Goal: Task Accomplishment & Management: Manage account settings

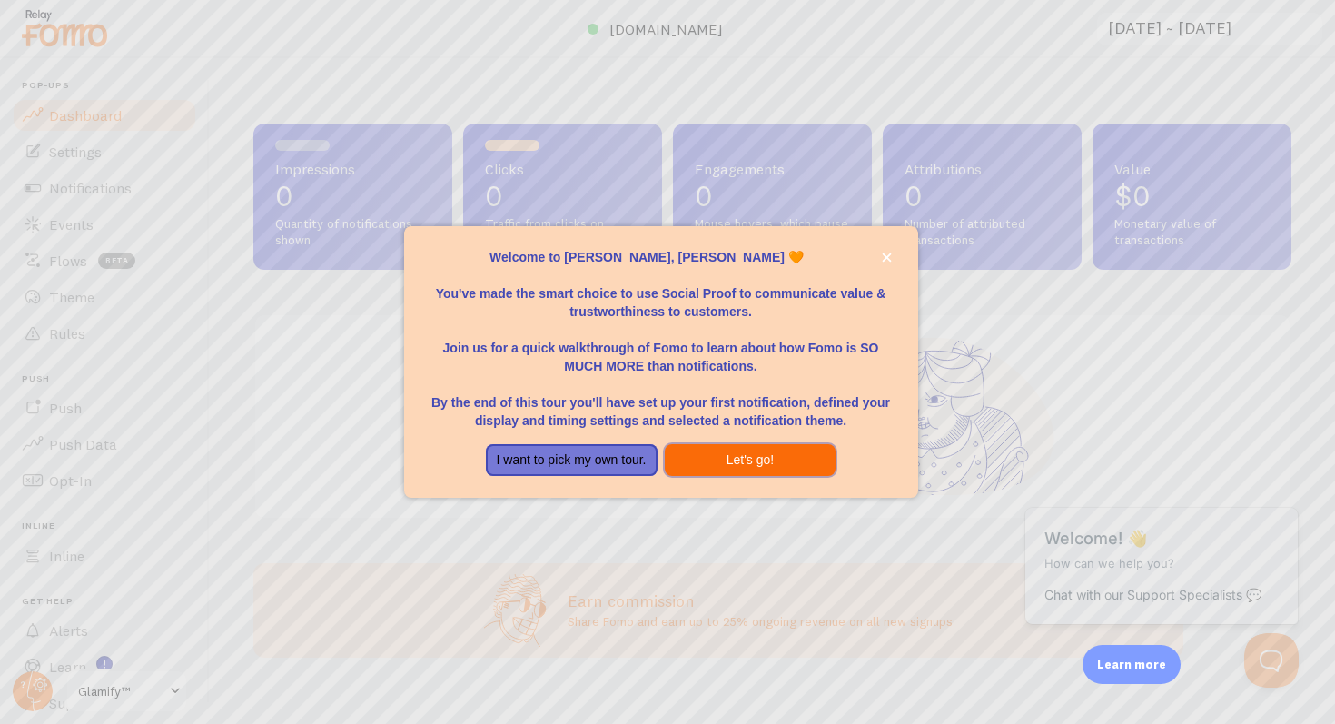
click at [784, 471] on button "Let's go!" at bounding box center [751, 460] width 172 height 33
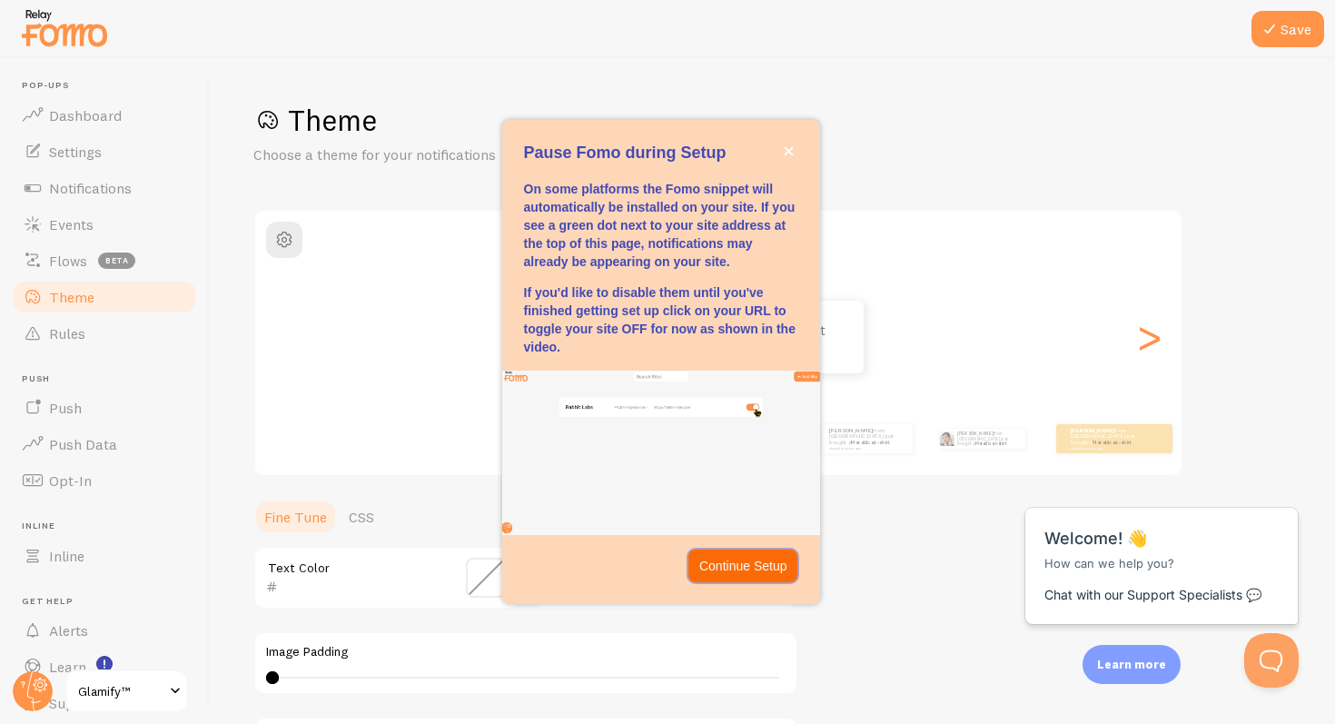
click at [769, 550] on button "Continue Setup" at bounding box center [744, 566] width 110 height 33
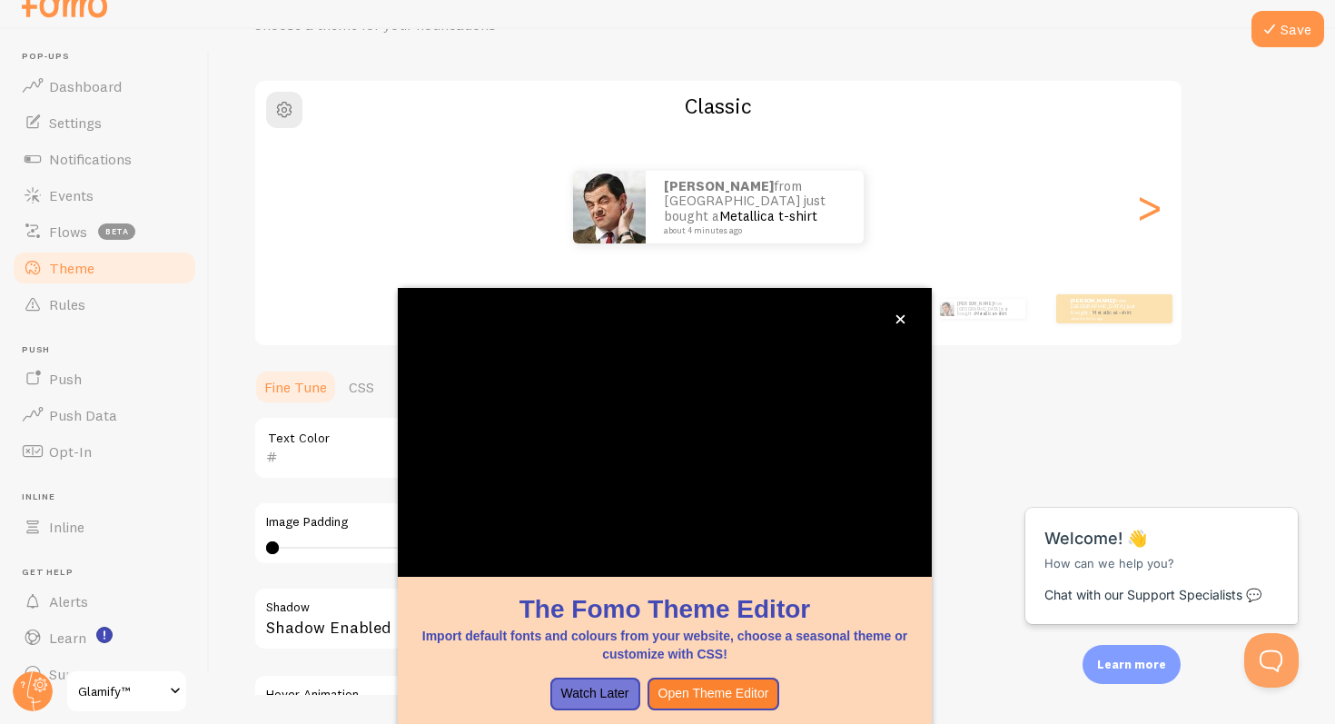
scroll to position [125, 0]
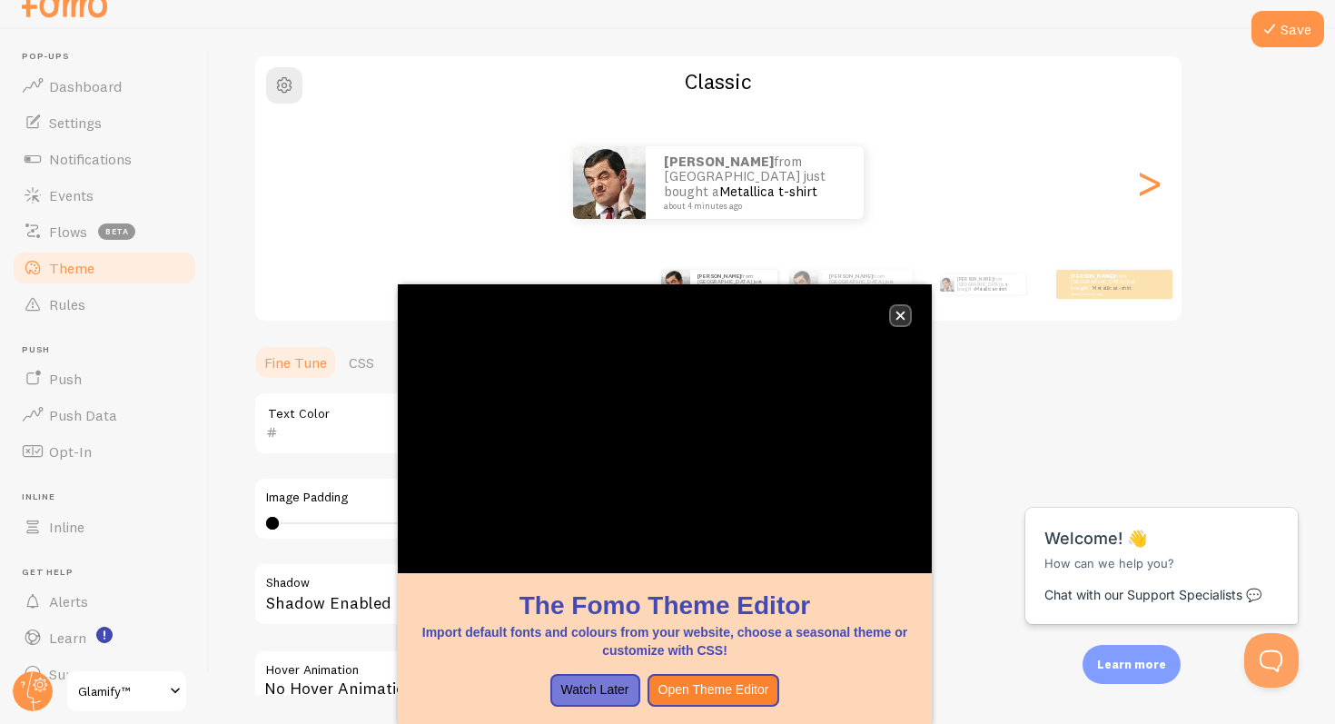
click at [905, 312] on icon "close," at bounding box center [901, 316] width 10 height 10
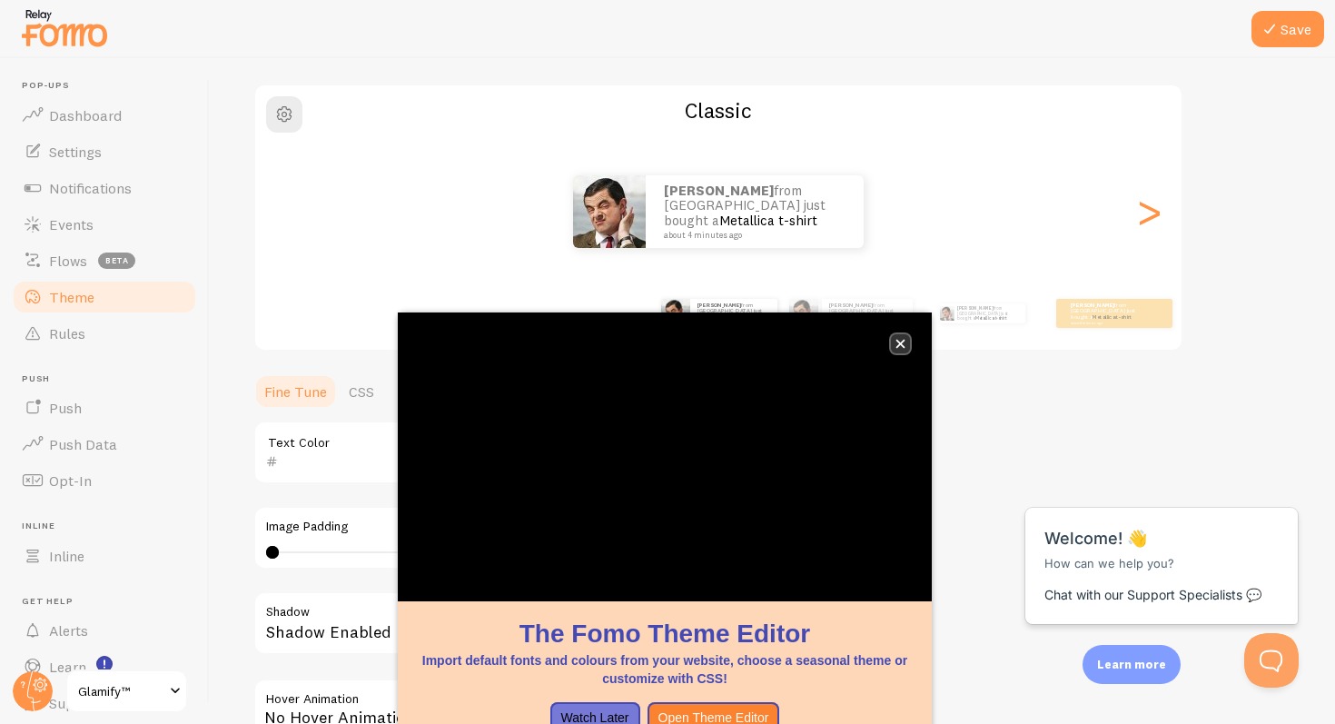
click at [908, 342] on button "close," at bounding box center [900, 343] width 19 height 19
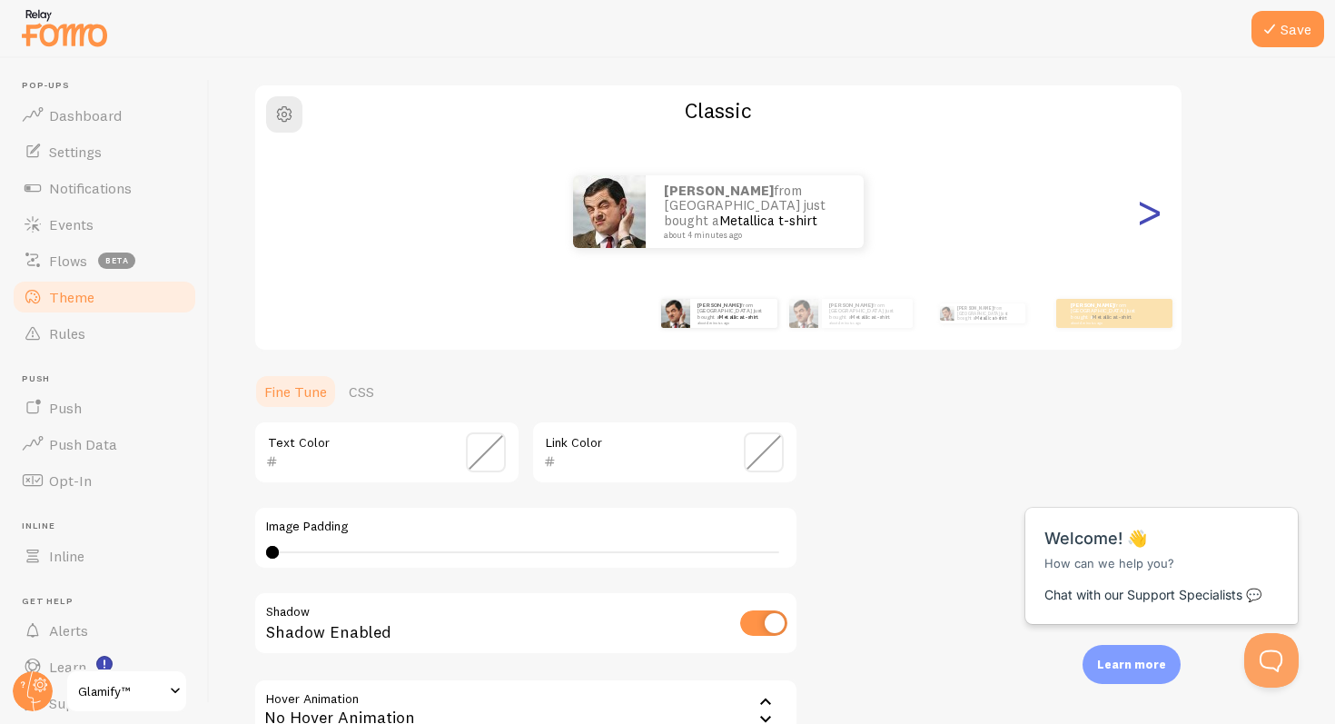
click at [1157, 213] on div ">" at bounding box center [1149, 211] width 22 height 131
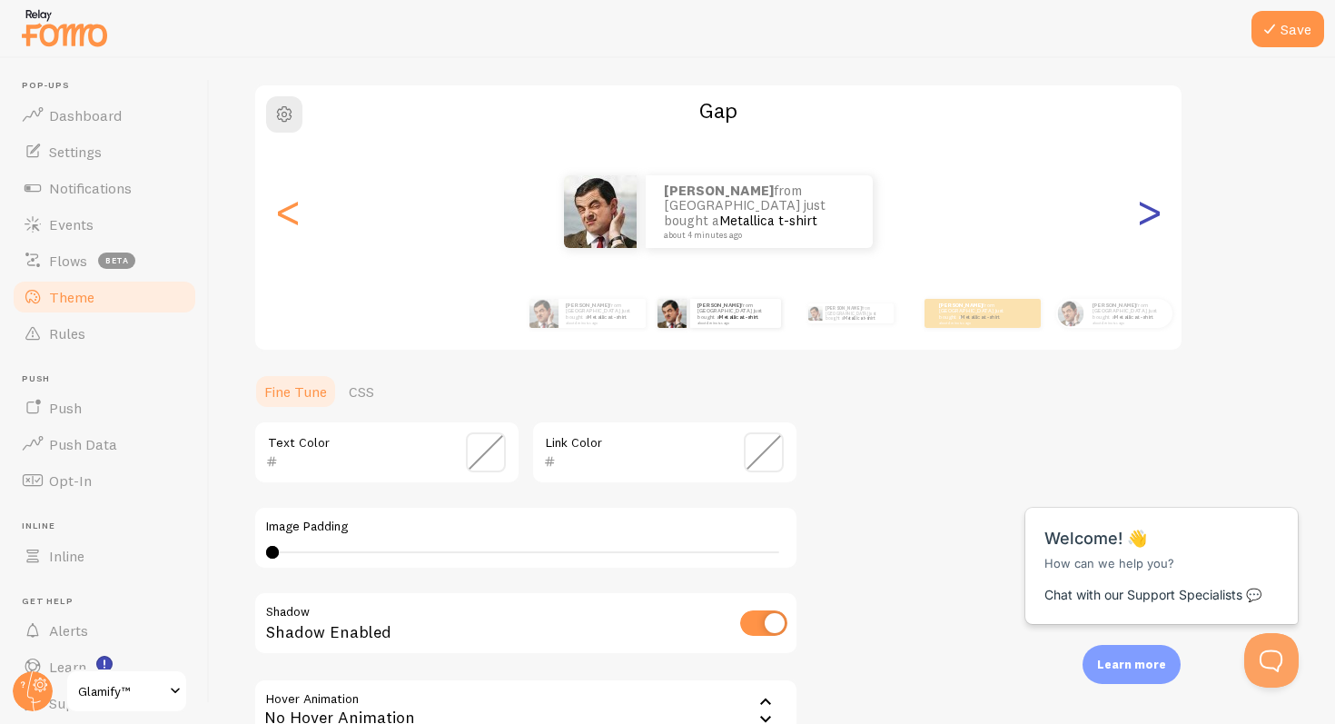
click at [1157, 213] on div ">" at bounding box center [1149, 211] width 22 height 131
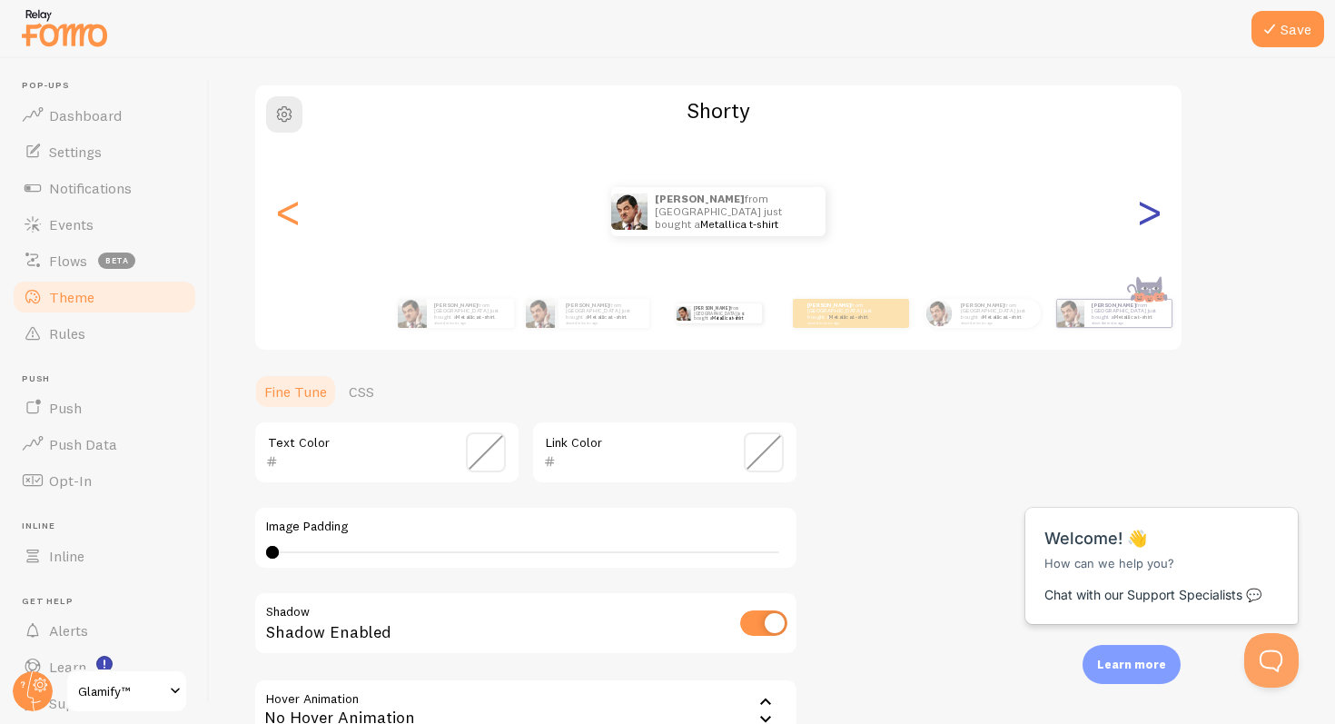
click at [1157, 213] on div ">" at bounding box center [1149, 211] width 22 height 131
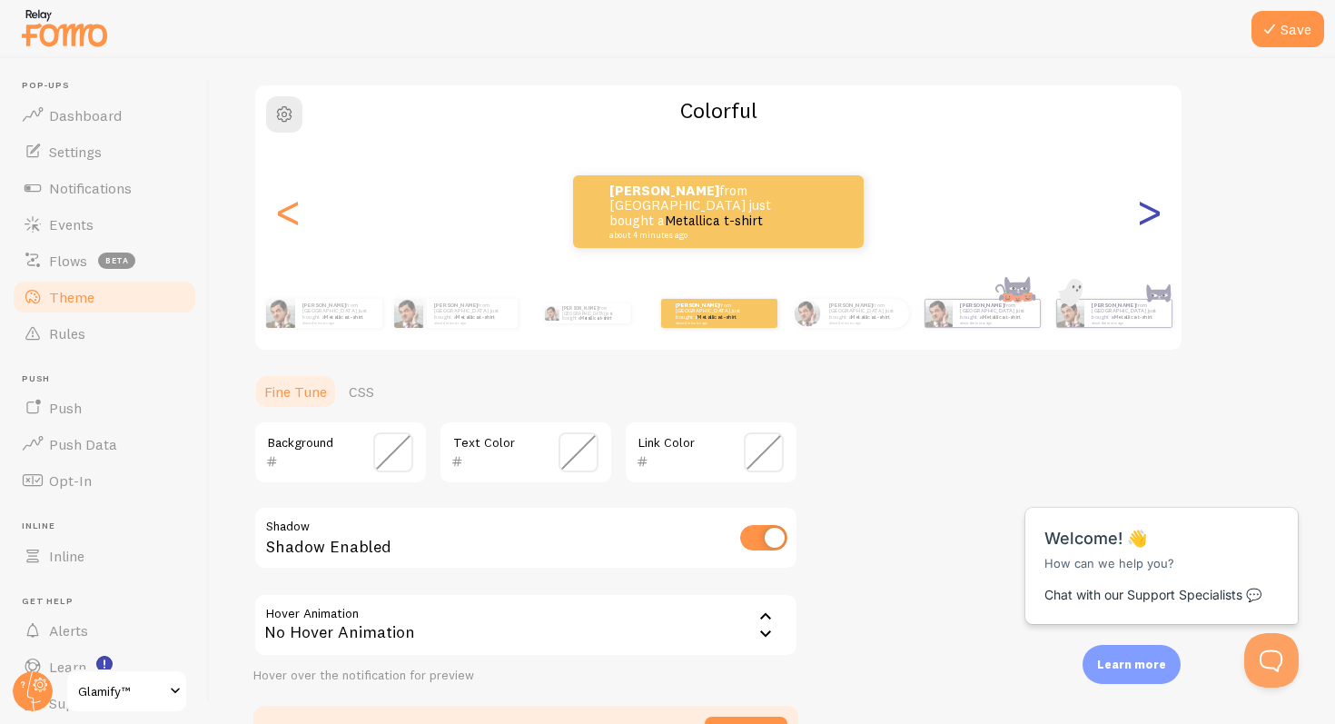
click at [1157, 213] on div ">" at bounding box center [1149, 211] width 22 height 131
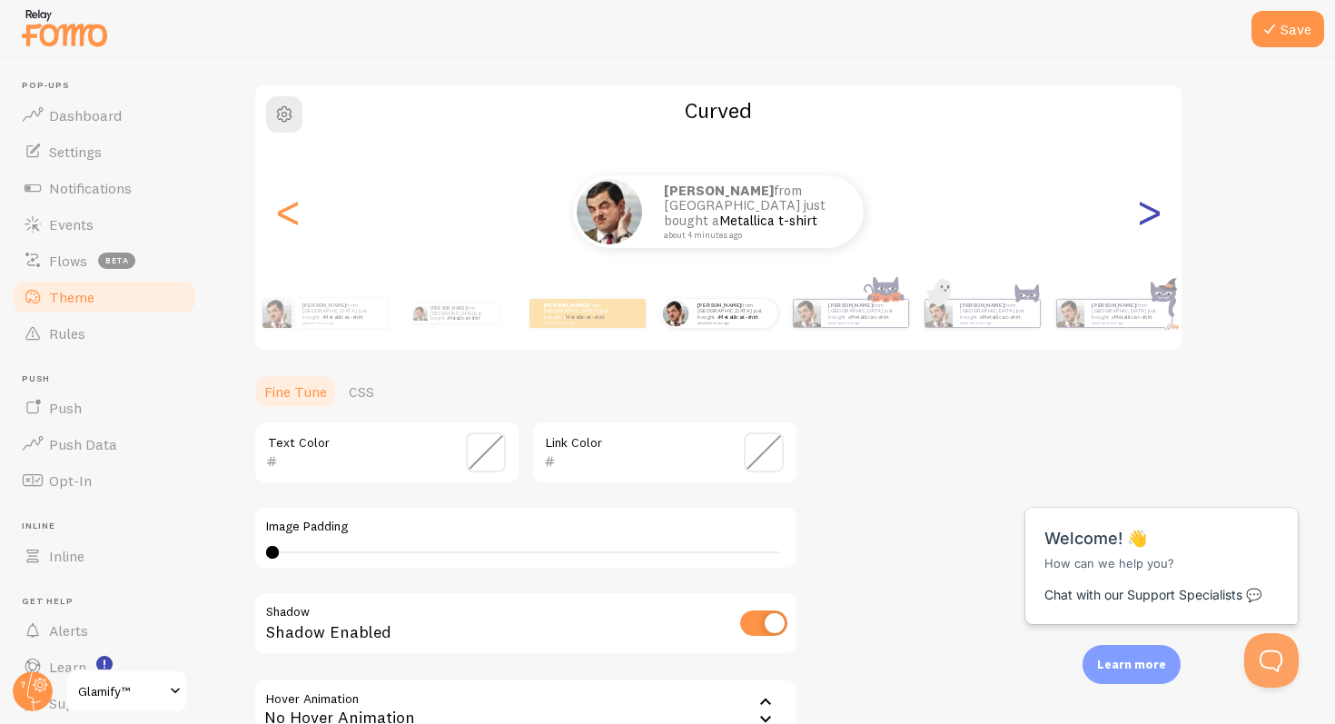
click at [1157, 213] on div ">" at bounding box center [1149, 211] width 22 height 131
type input "0"
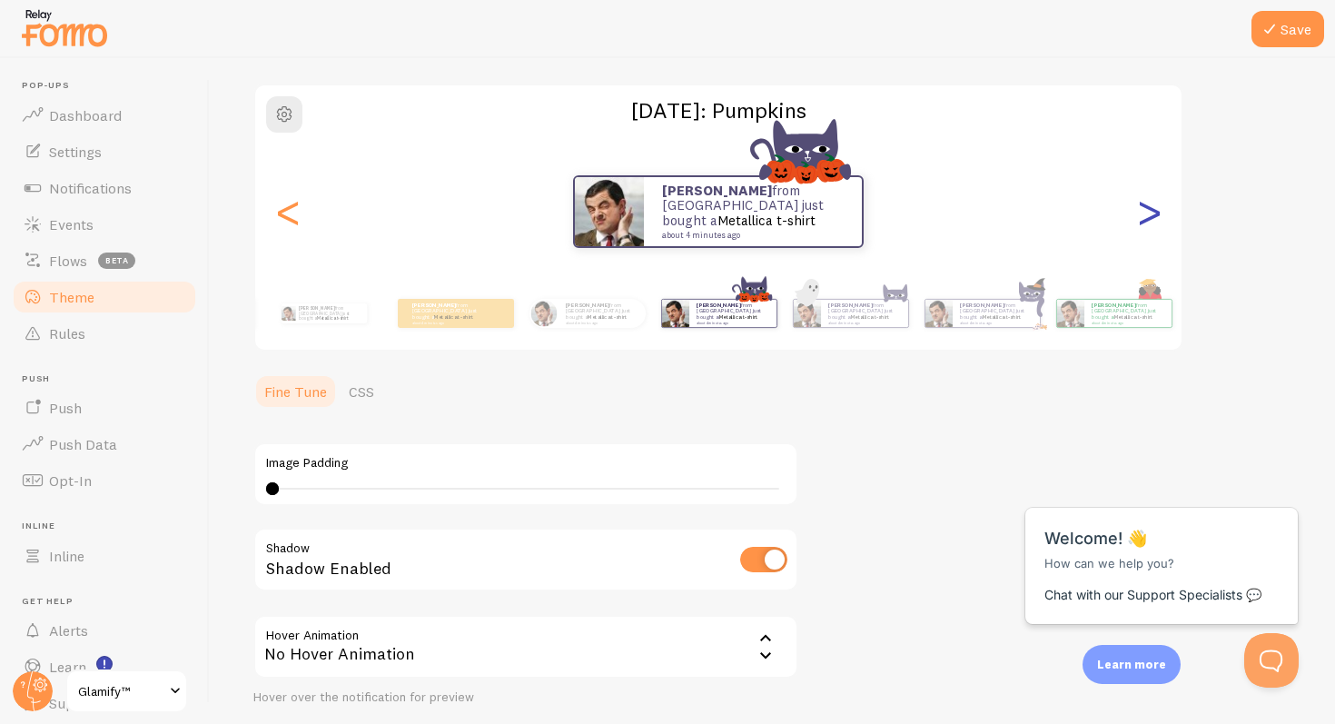
click at [1157, 213] on div ">" at bounding box center [1149, 211] width 22 height 131
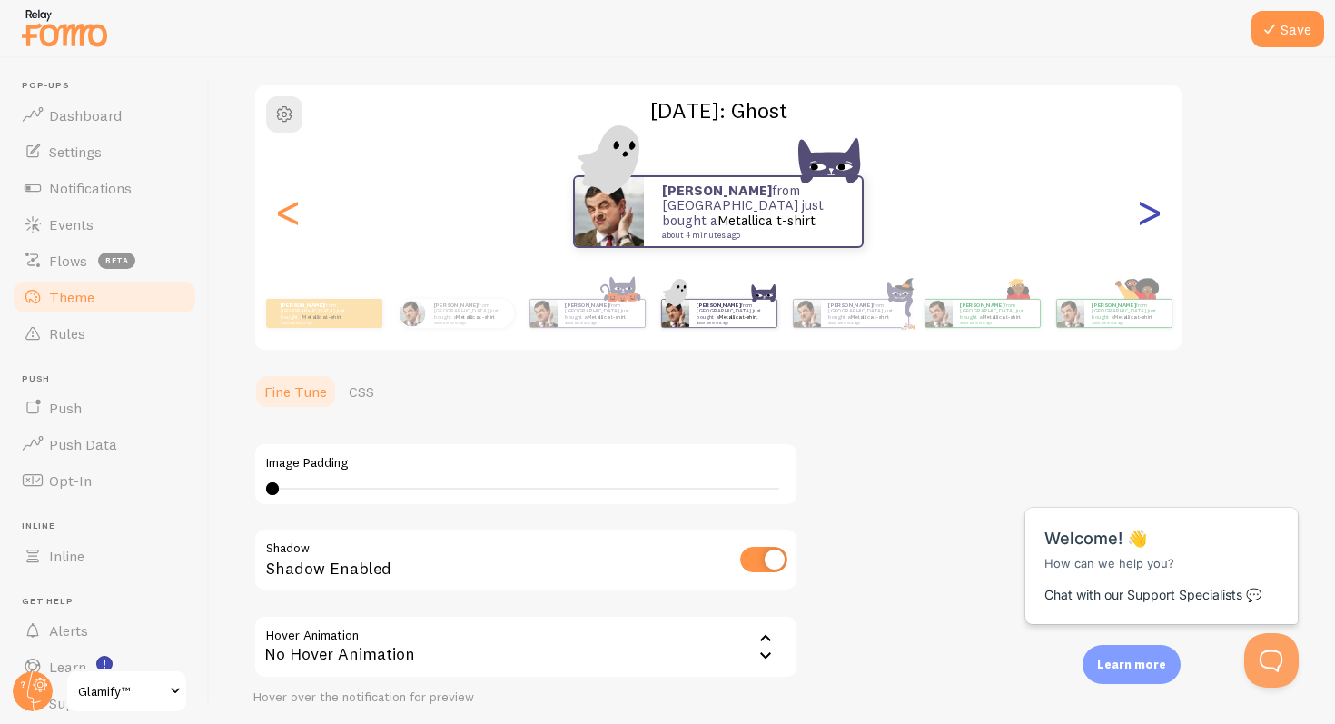
click at [1157, 213] on div ">" at bounding box center [1149, 211] width 22 height 131
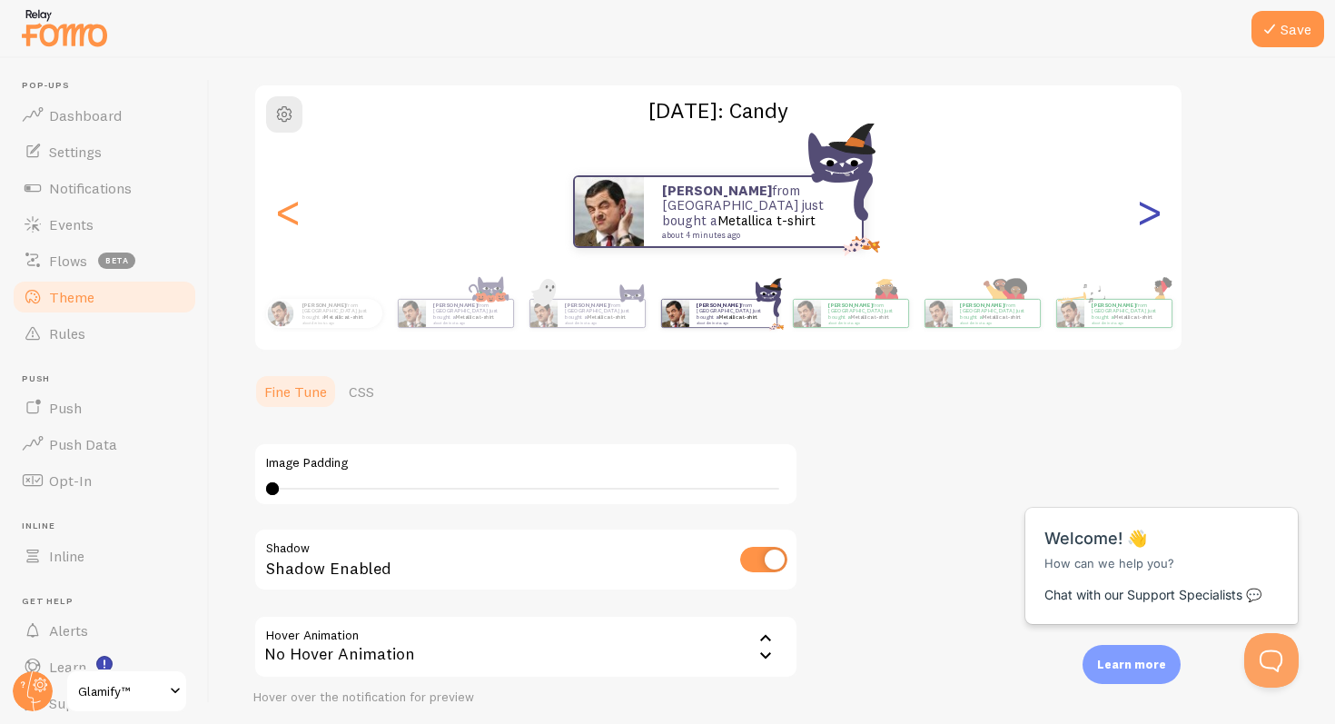
click at [1157, 213] on div ">" at bounding box center [1149, 211] width 22 height 131
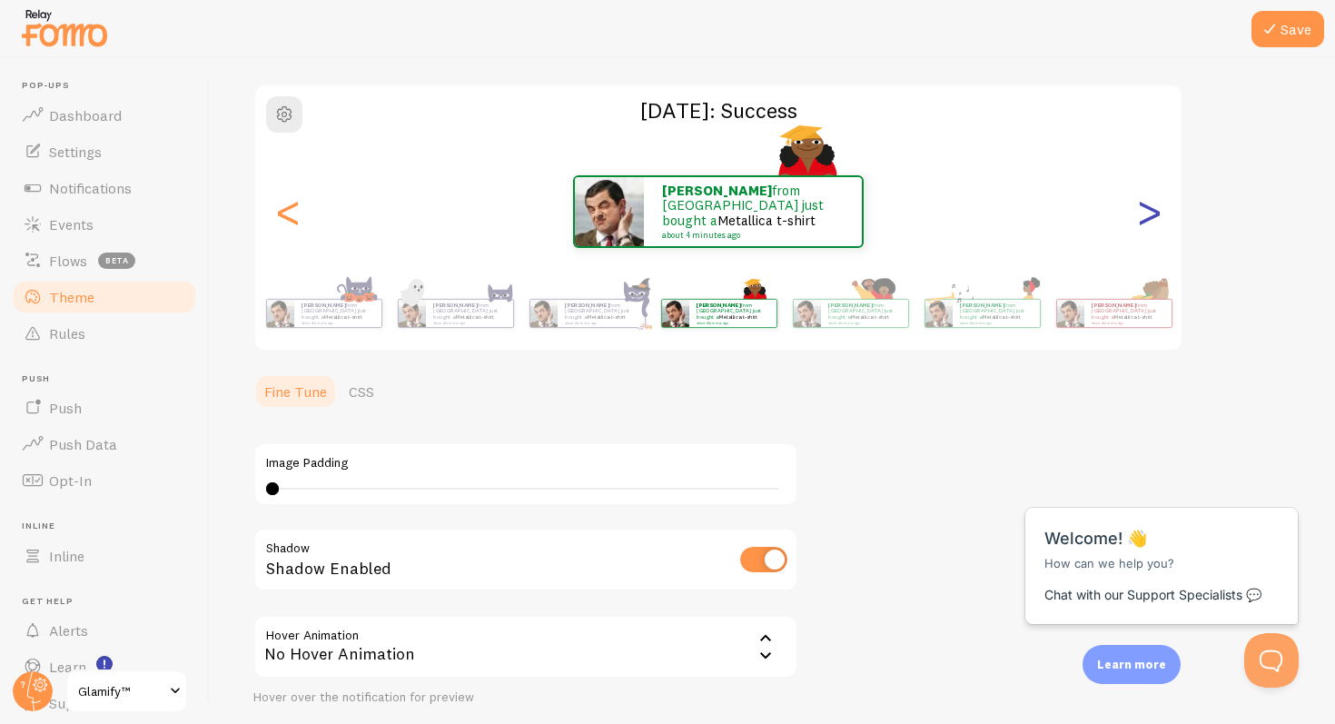
click at [1157, 213] on div ">" at bounding box center [1149, 211] width 22 height 131
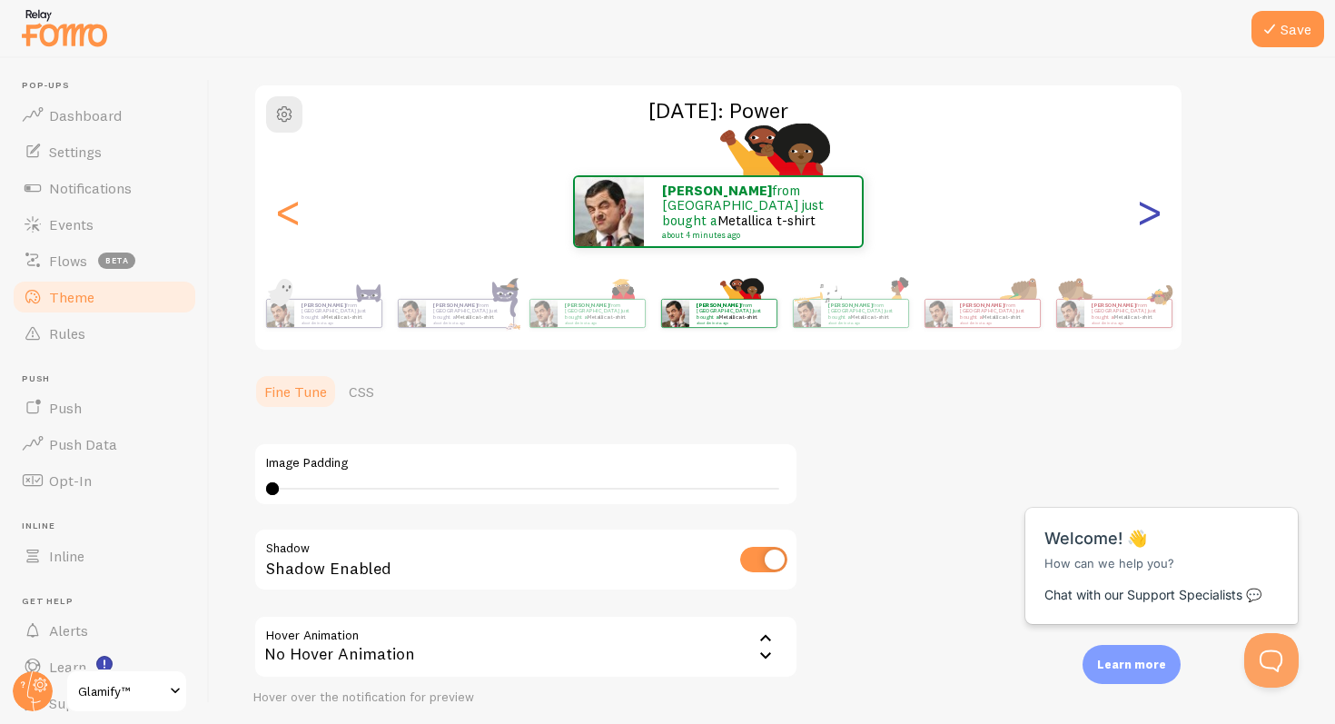
click at [1157, 213] on div ">" at bounding box center [1149, 211] width 22 height 131
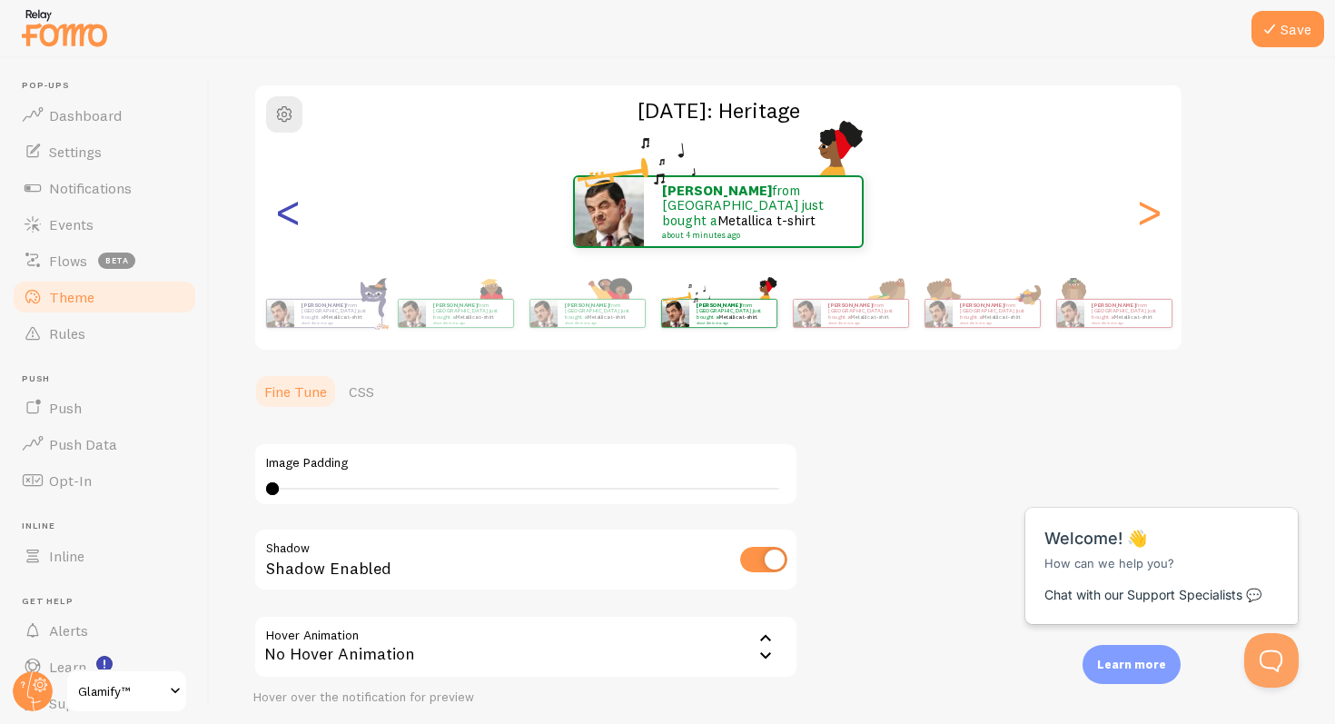
click at [293, 210] on div "<" at bounding box center [288, 211] width 22 height 131
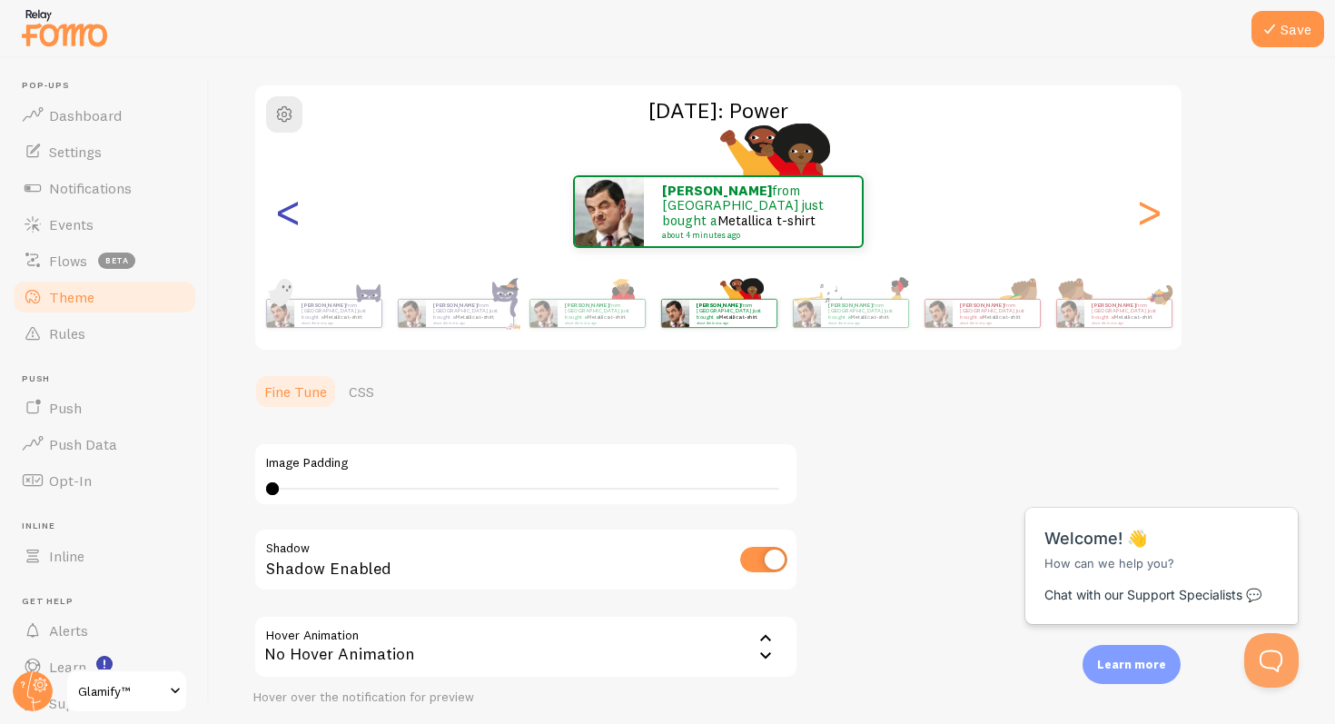
click at [293, 210] on div "<" at bounding box center [288, 211] width 22 height 131
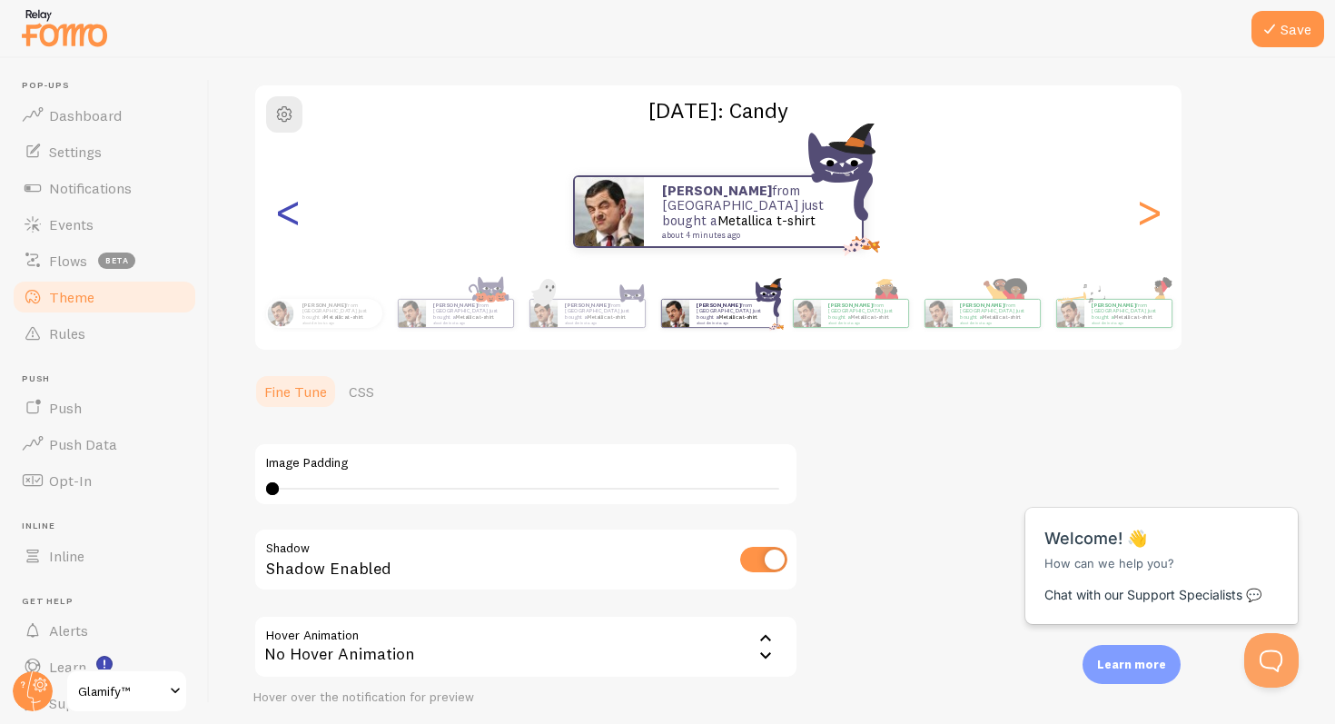
click at [293, 210] on div "<" at bounding box center [288, 211] width 22 height 131
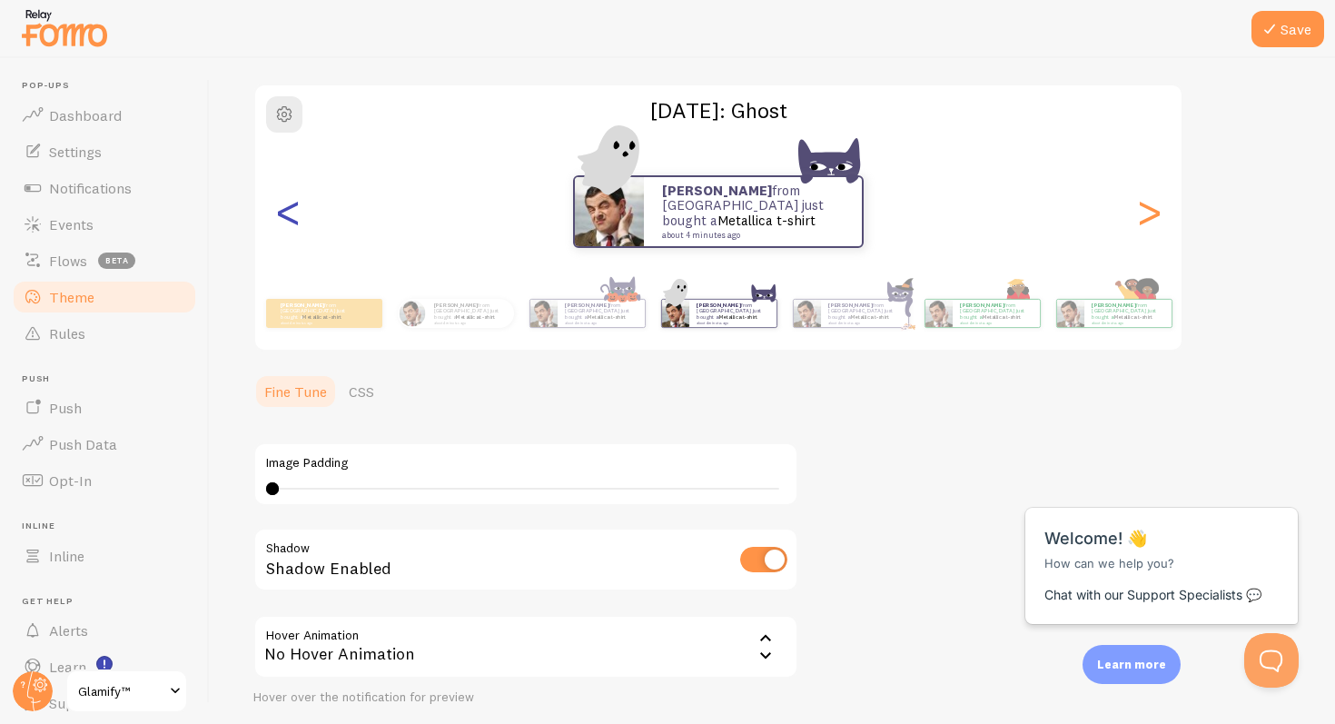
click at [293, 210] on div "<" at bounding box center [288, 211] width 22 height 131
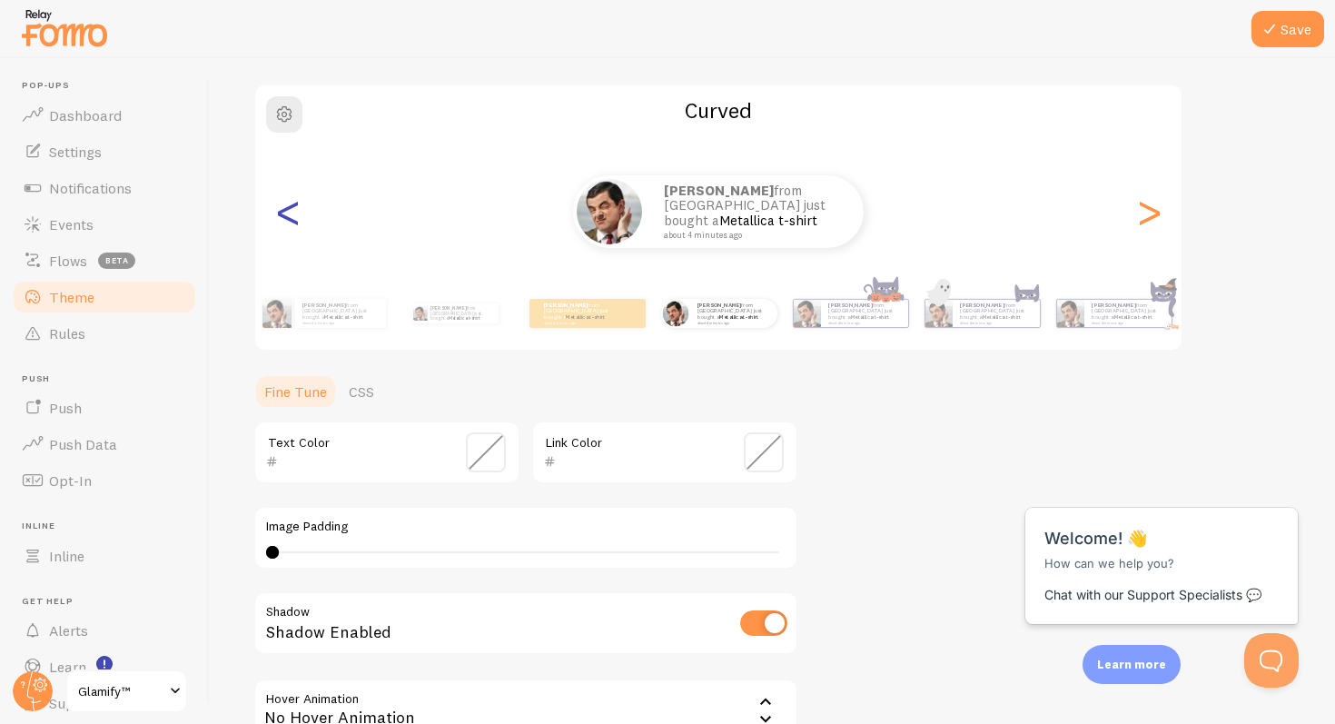
click at [293, 210] on div "<" at bounding box center [288, 211] width 22 height 131
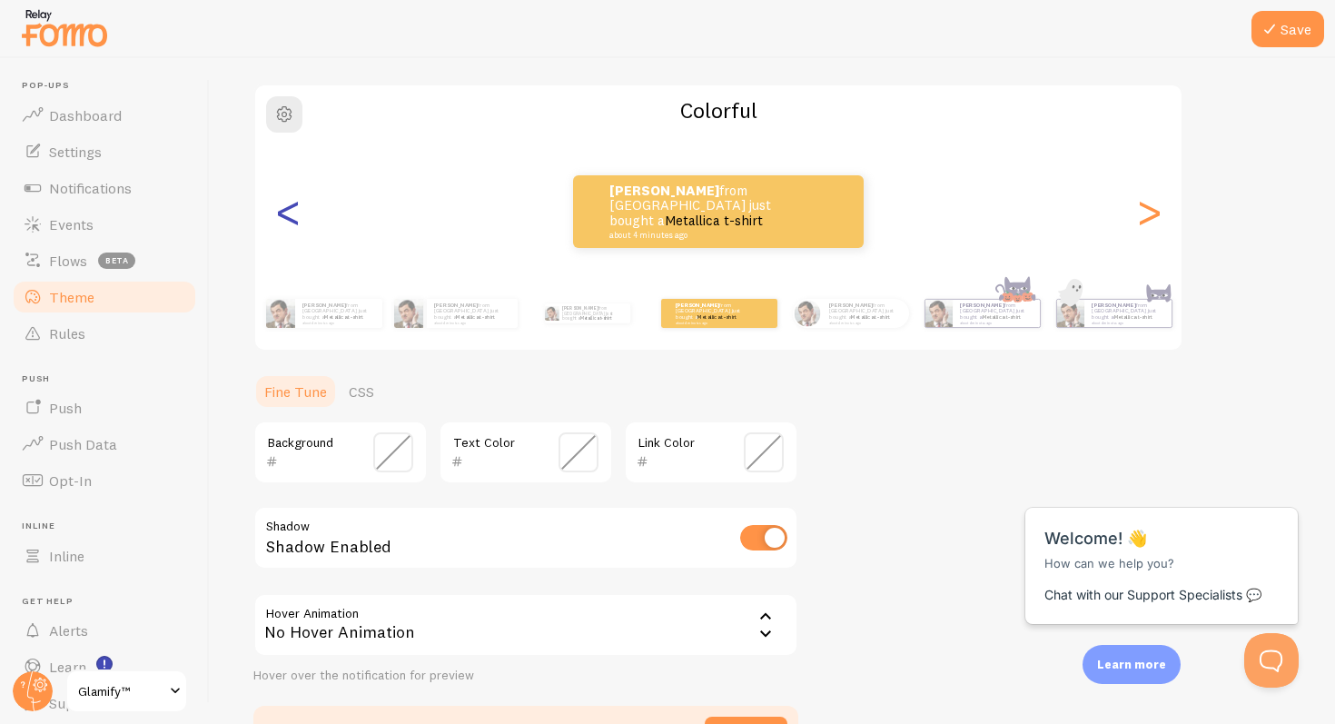
click at [293, 210] on div "<" at bounding box center [288, 211] width 22 height 131
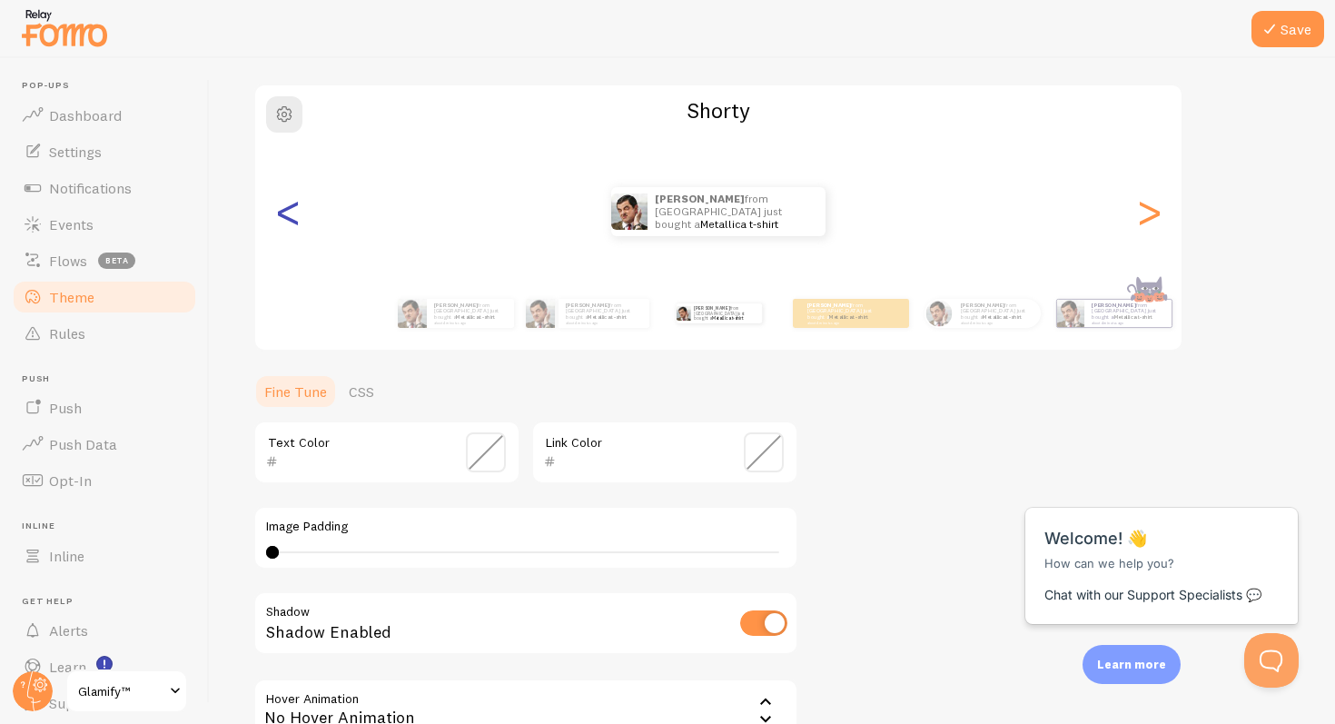
click at [293, 210] on div "<" at bounding box center [288, 211] width 22 height 131
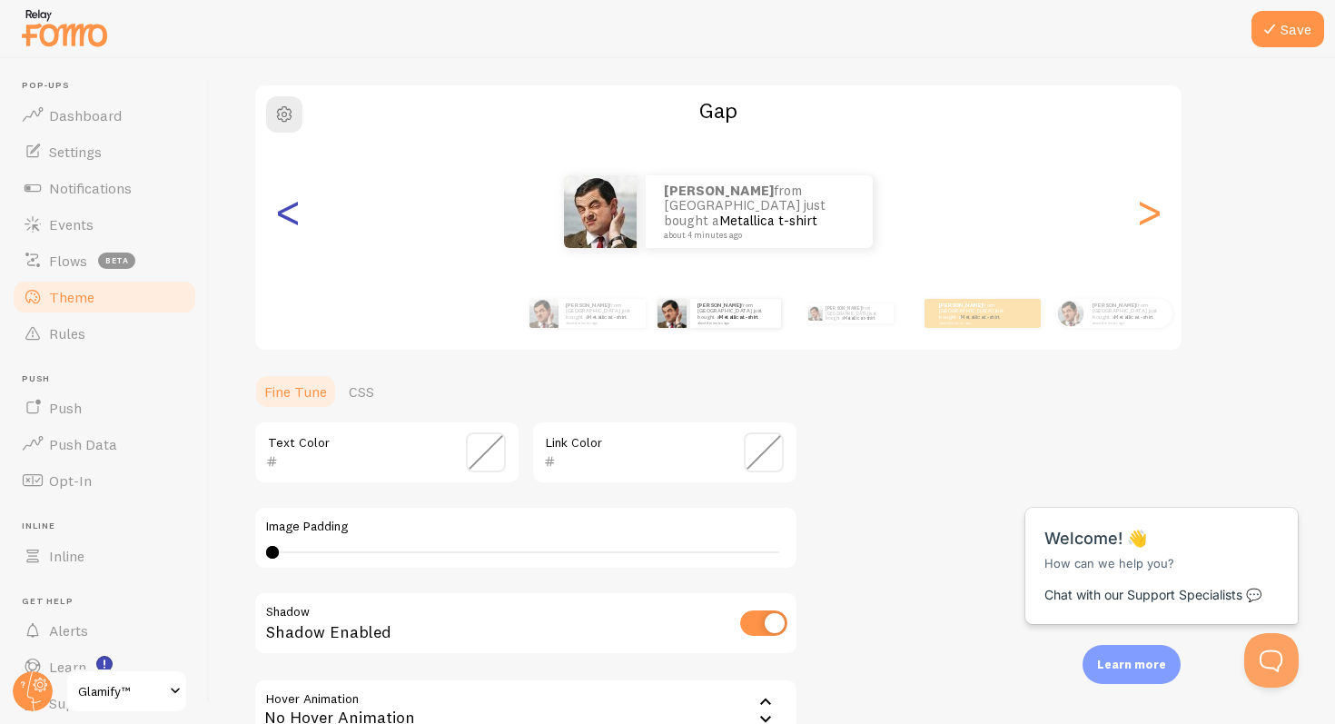
click at [293, 210] on div "<" at bounding box center [288, 211] width 22 height 131
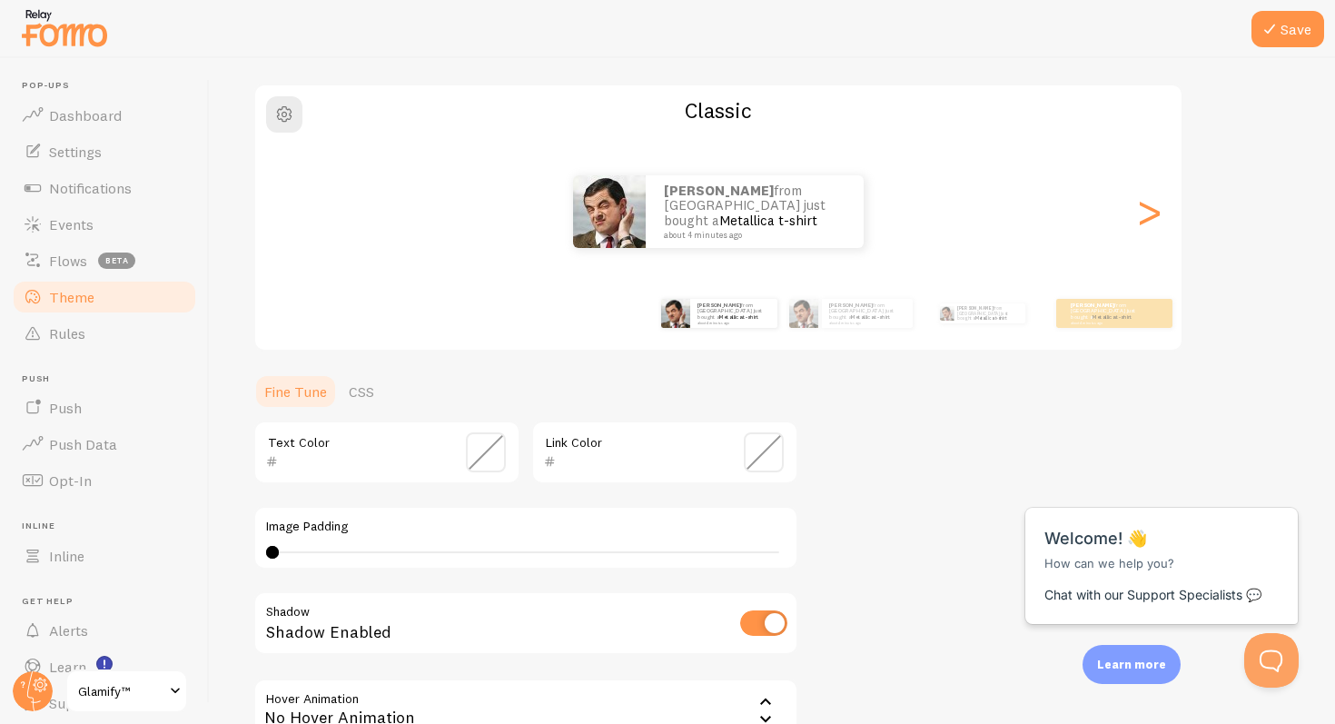
click at [293, 210] on div "[PERSON_NAME] from [GEOGRAPHIC_DATA] just bought a Metallica t-shirt about 4 mi…" at bounding box center [718, 211] width 927 height 73
click at [1131, 221] on div "[PERSON_NAME] from [GEOGRAPHIC_DATA] just bought a Metallica t-shirt about 4 mi…" at bounding box center [717, 211] width 927 height 73
click at [1150, 222] on div ">" at bounding box center [1149, 211] width 22 height 131
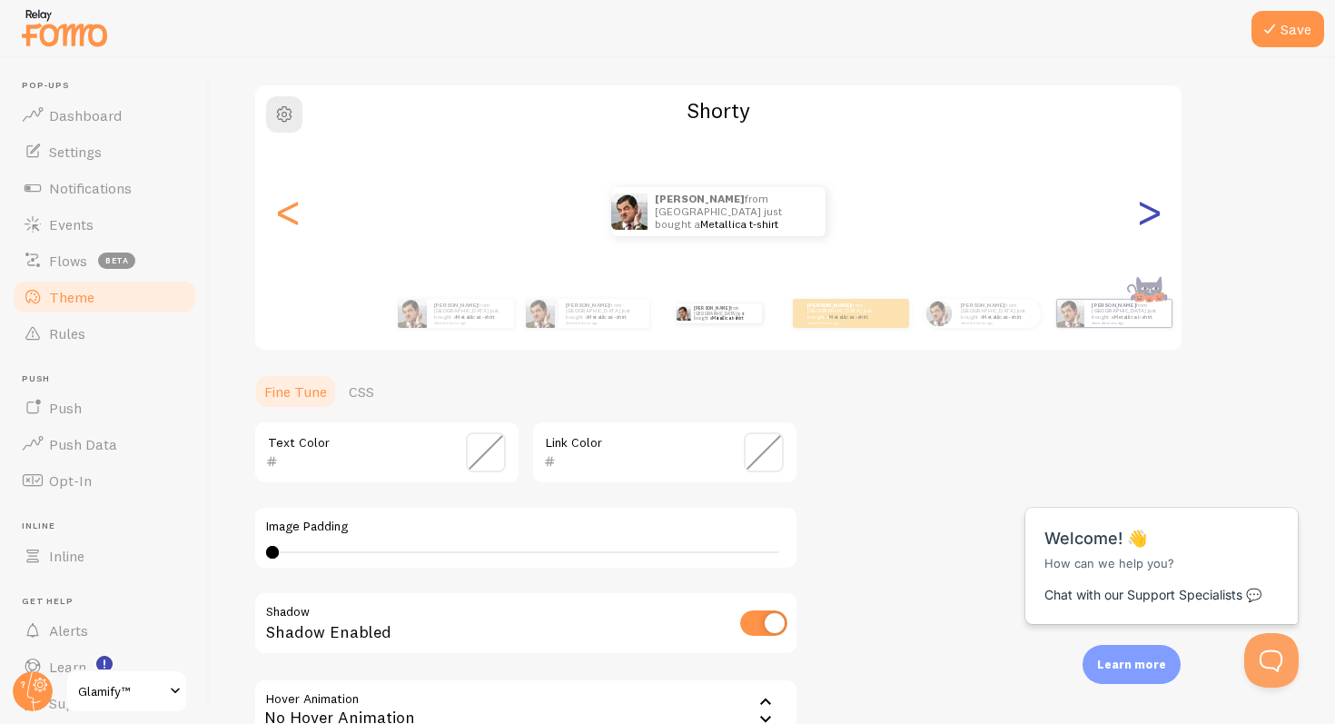
click at [1157, 213] on div ">" at bounding box center [1149, 211] width 22 height 131
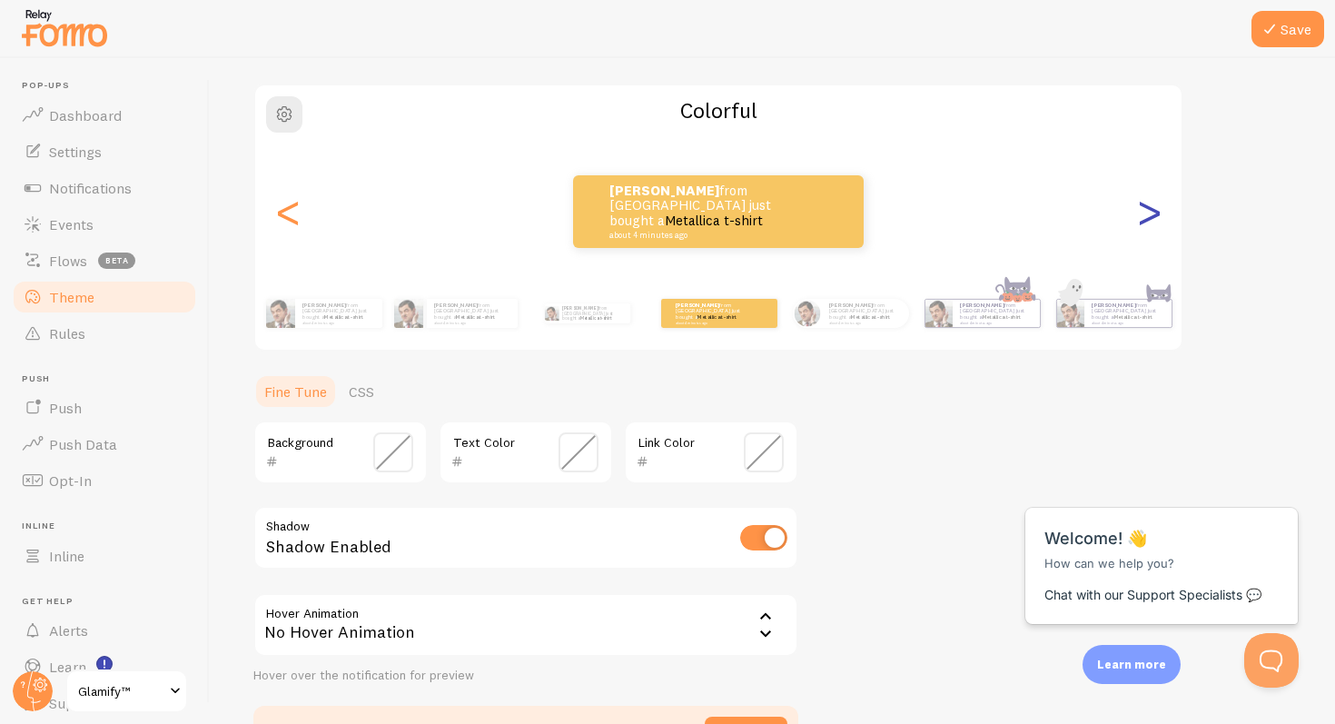
click at [1157, 213] on div ">" at bounding box center [1149, 211] width 22 height 131
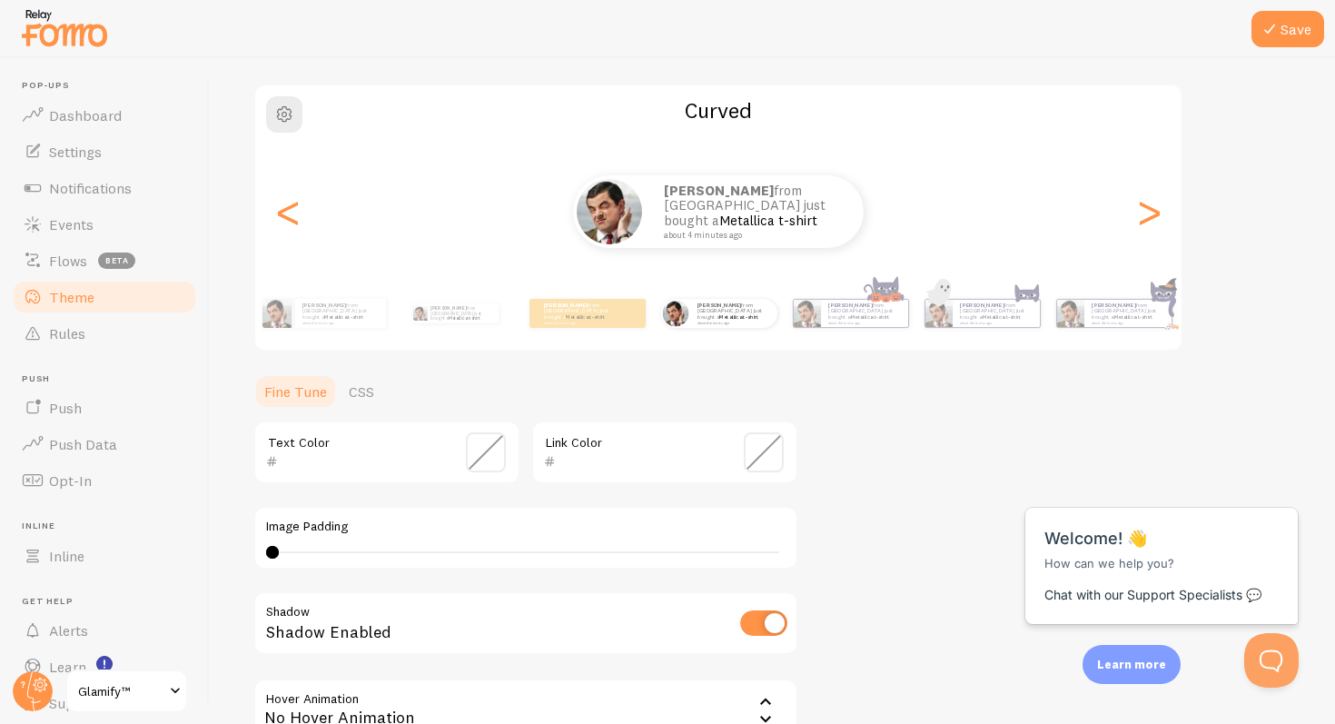
scroll to position [327, 0]
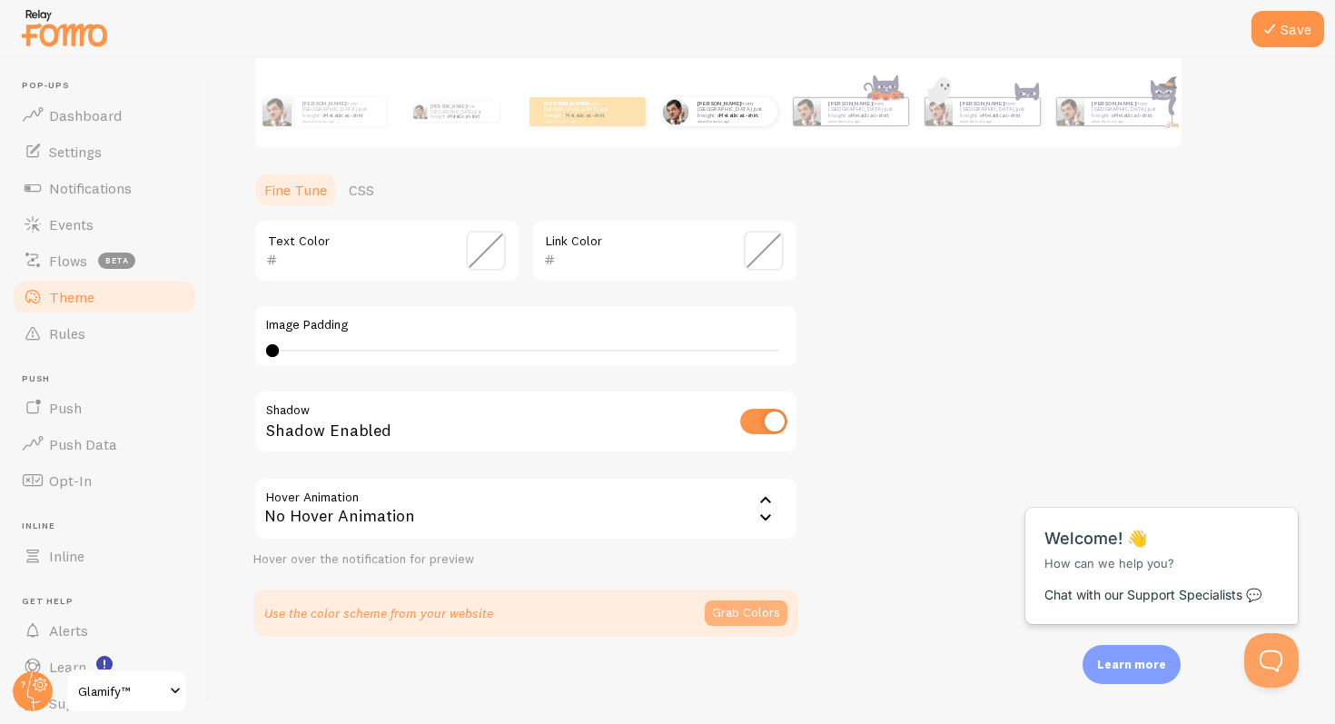
click at [747, 621] on button "Grab Colors" at bounding box center [746, 612] width 83 height 25
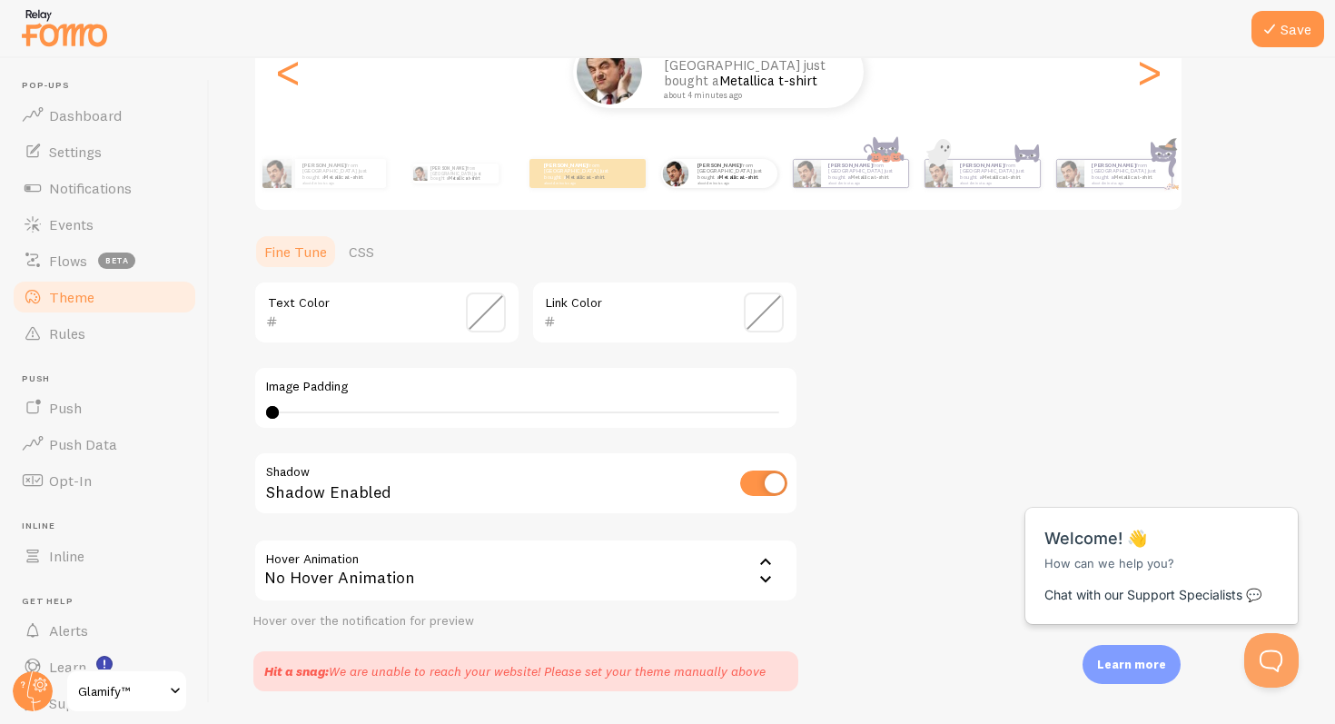
scroll to position [320, 0]
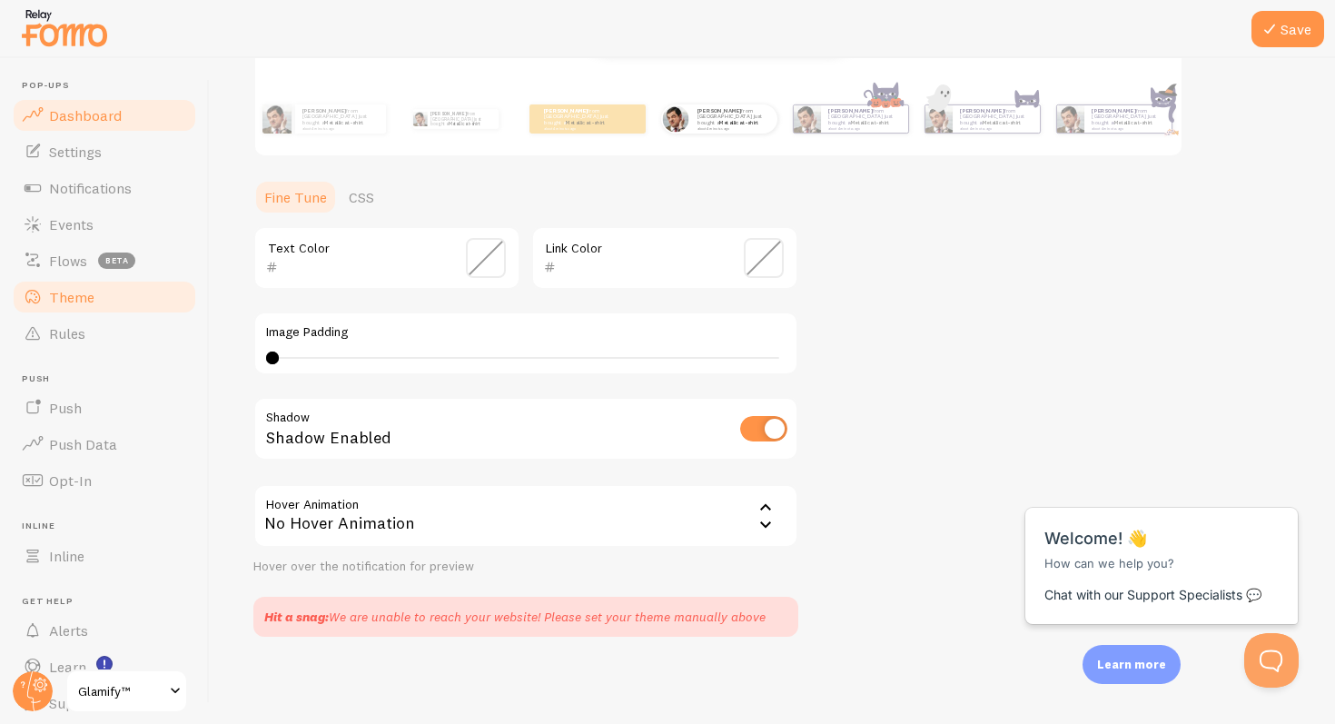
click at [91, 114] on span "Dashboard" at bounding box center [85, 115] width 73 height 18
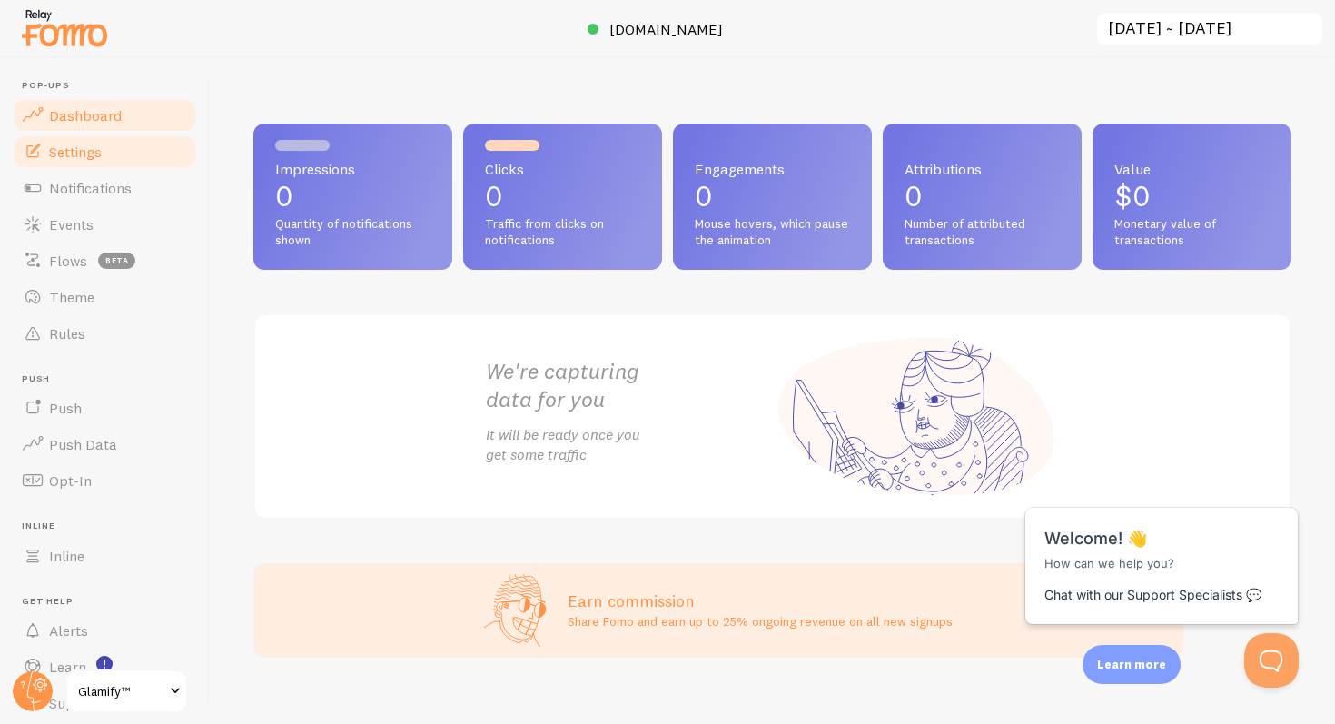
click at [108, 153] on link "Settings" at bounding box center [104, 152] width 187 height 36
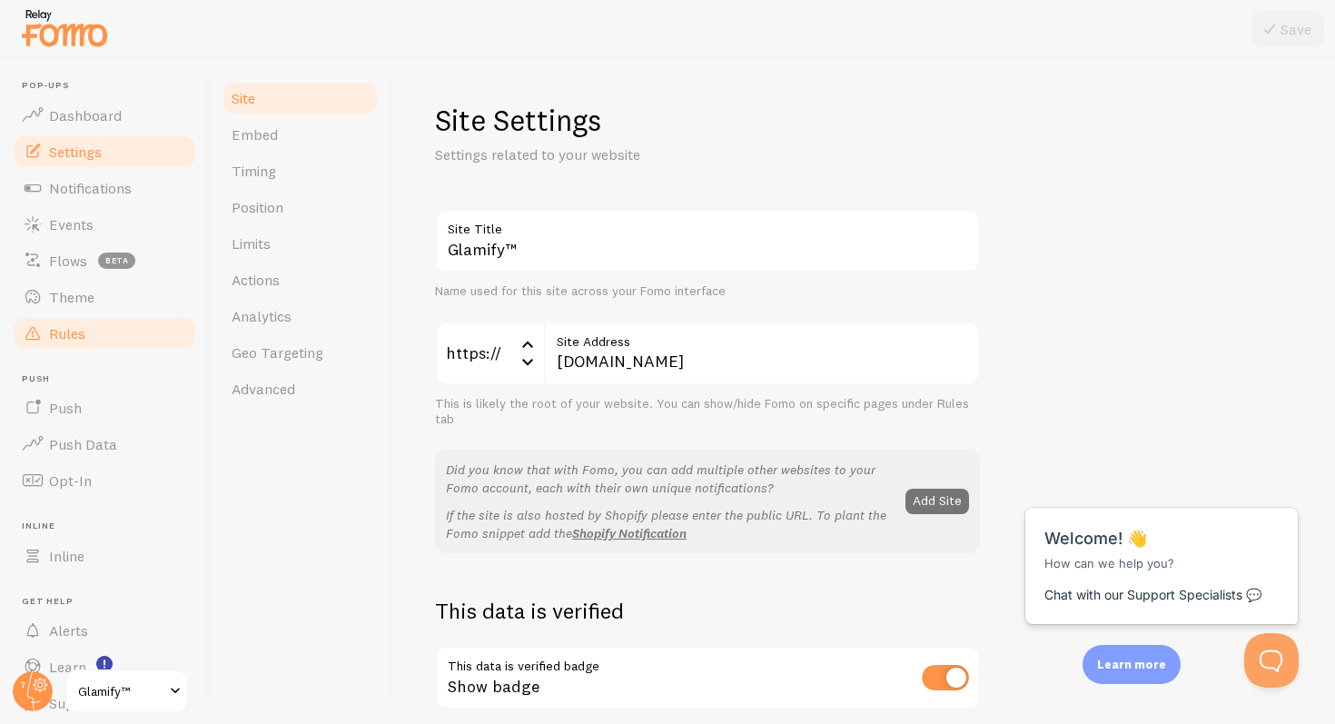
click at [100, 335] on link "Rules" at bounding box center [104, 333] width 187 height 36
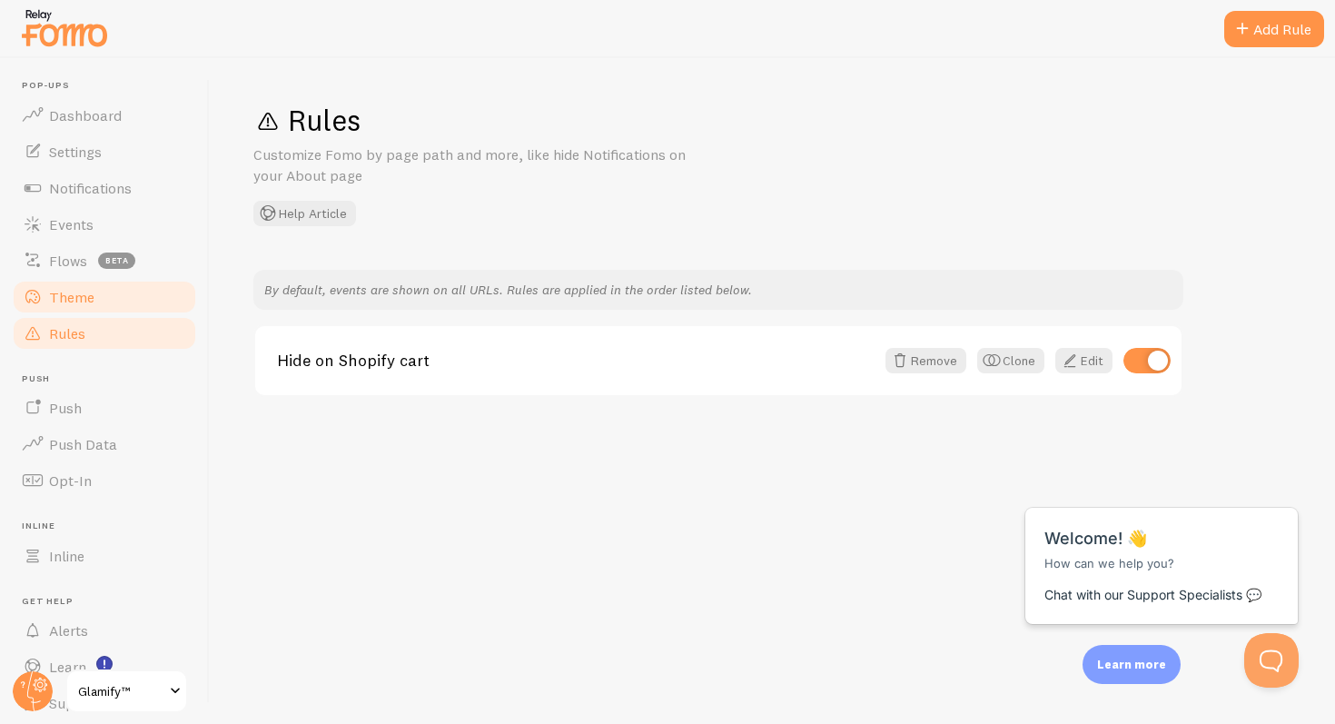
click at [106, 299] on link "Theme" at bounding box center [104, 297] width 187 height 36
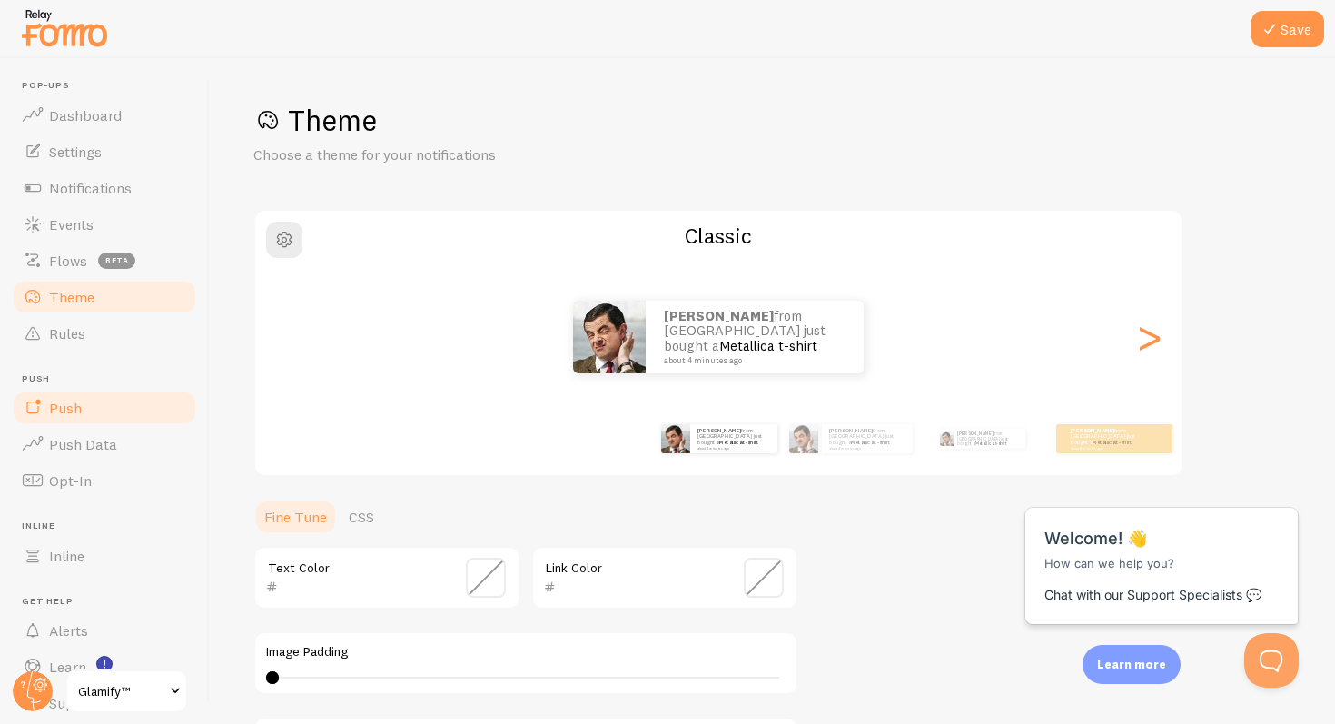
click at [74, 412] on span "Push" at bounding box center [65, 408] width 33 height 18
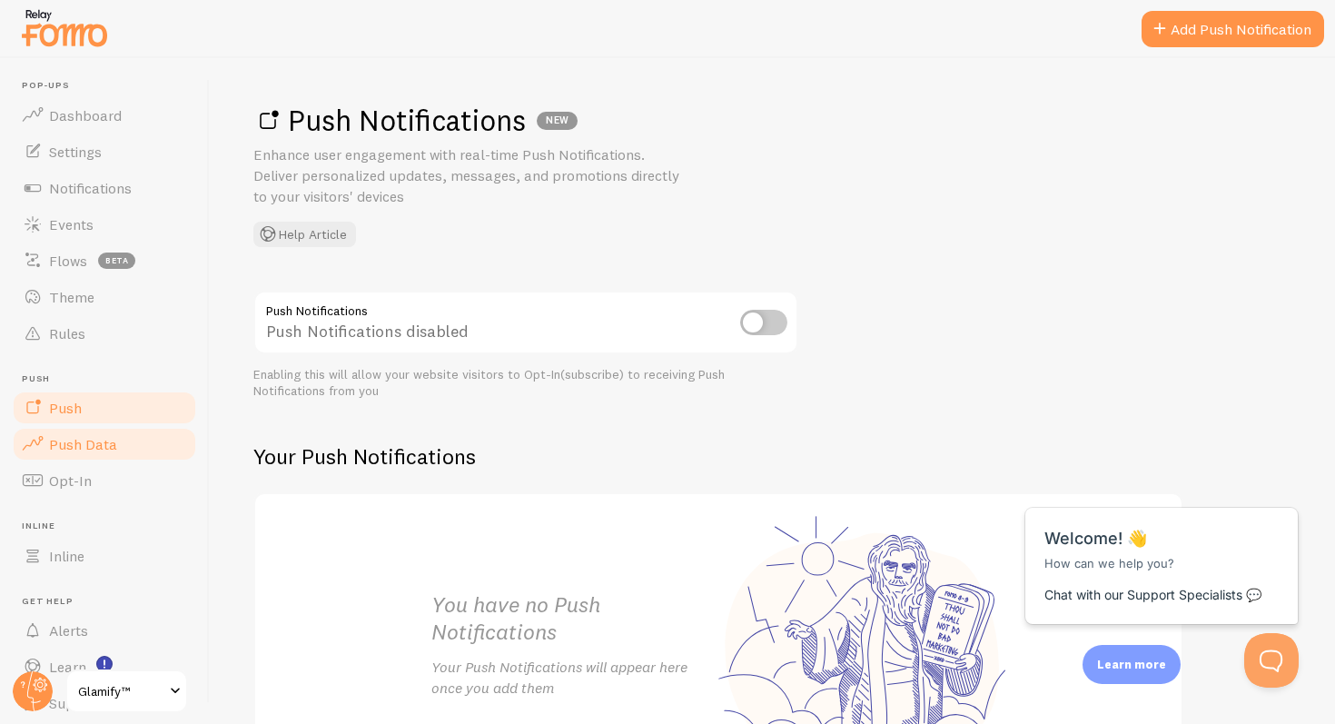
click at [74, 446] on span "Push Data" at bounding box center [83, 444] width 68 height 18
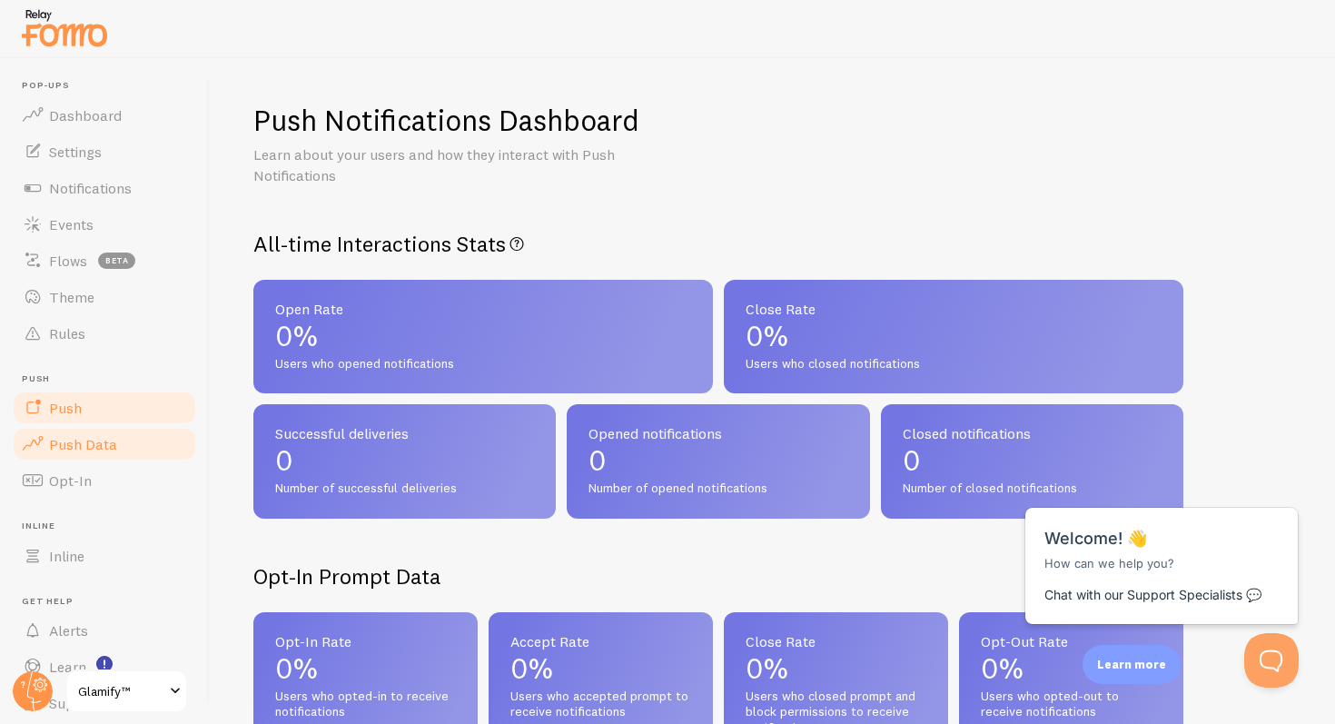
click at [74, 412] on span "Push" at bounding box center [65, 408] width 33 height 18
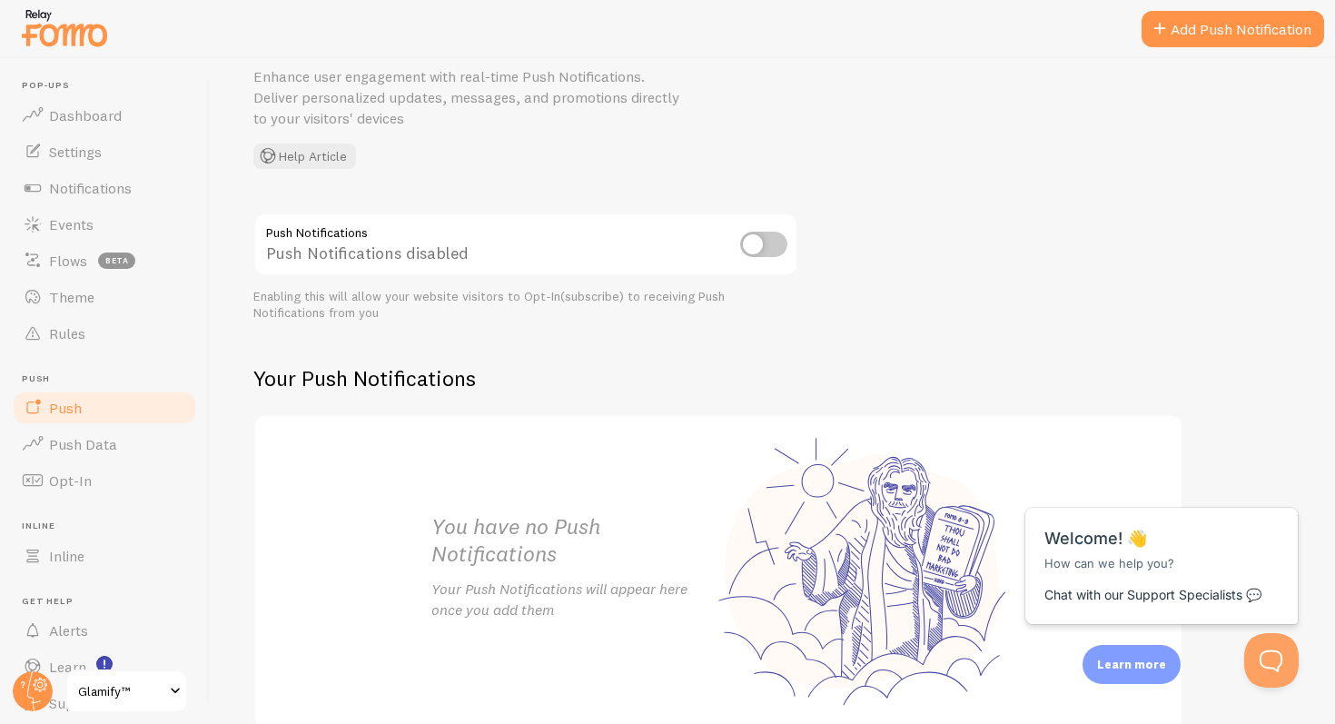
scroll to position [170, 0]
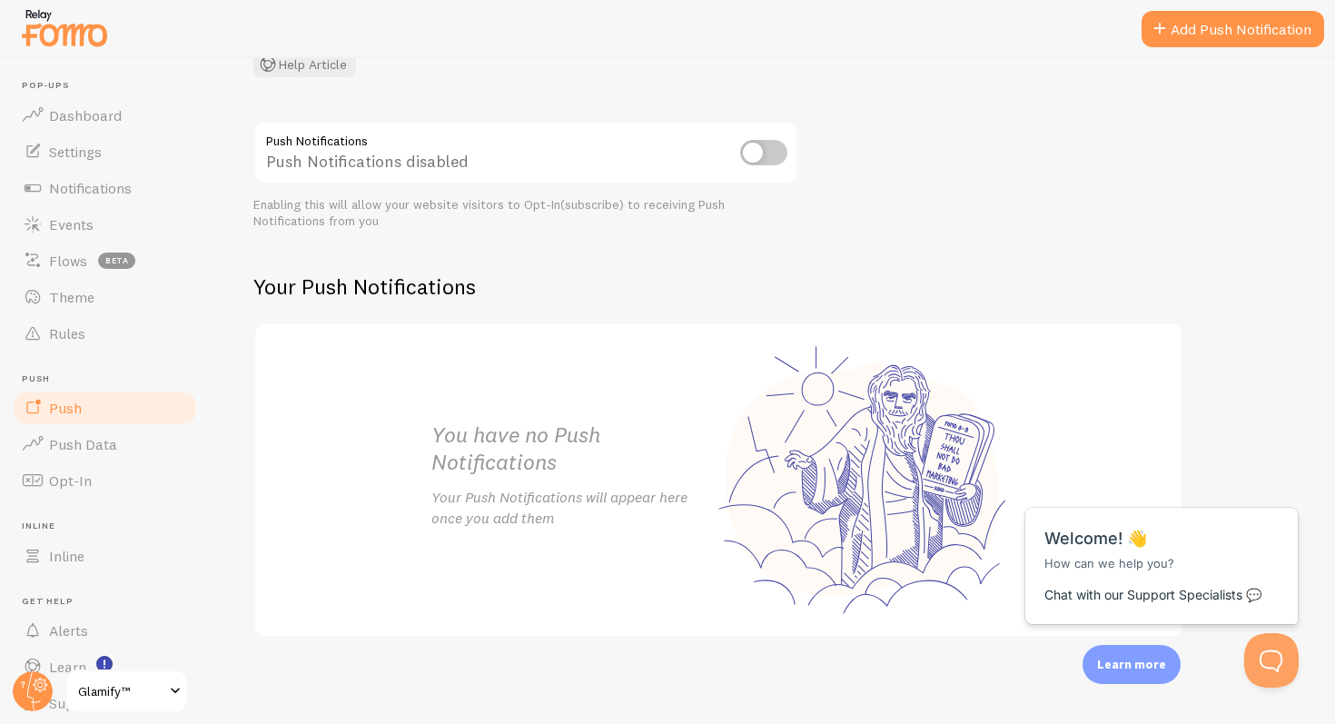
click at [765, 158] on input "checkbox" at bounding box center [763, 152] width 47 height 25
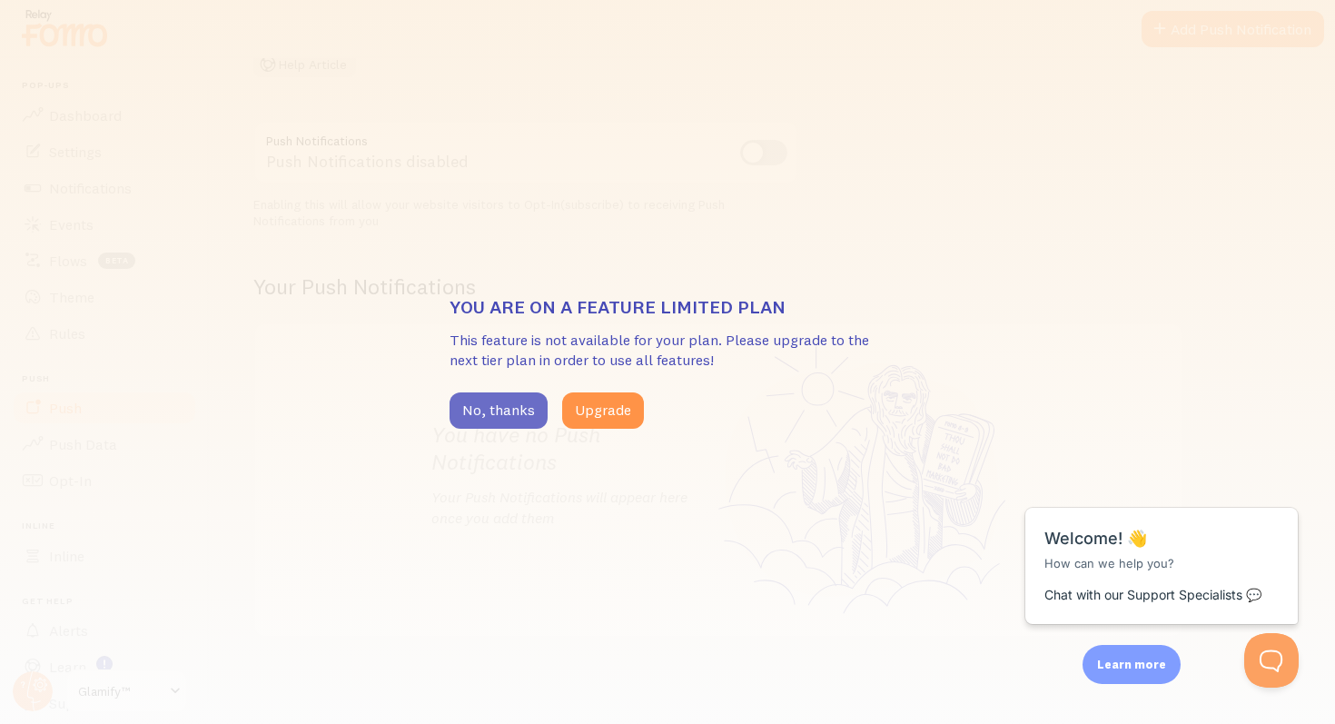
click at [495, 406] on button "No, thanks" at bounding box center [499, 410] width 98 height 36
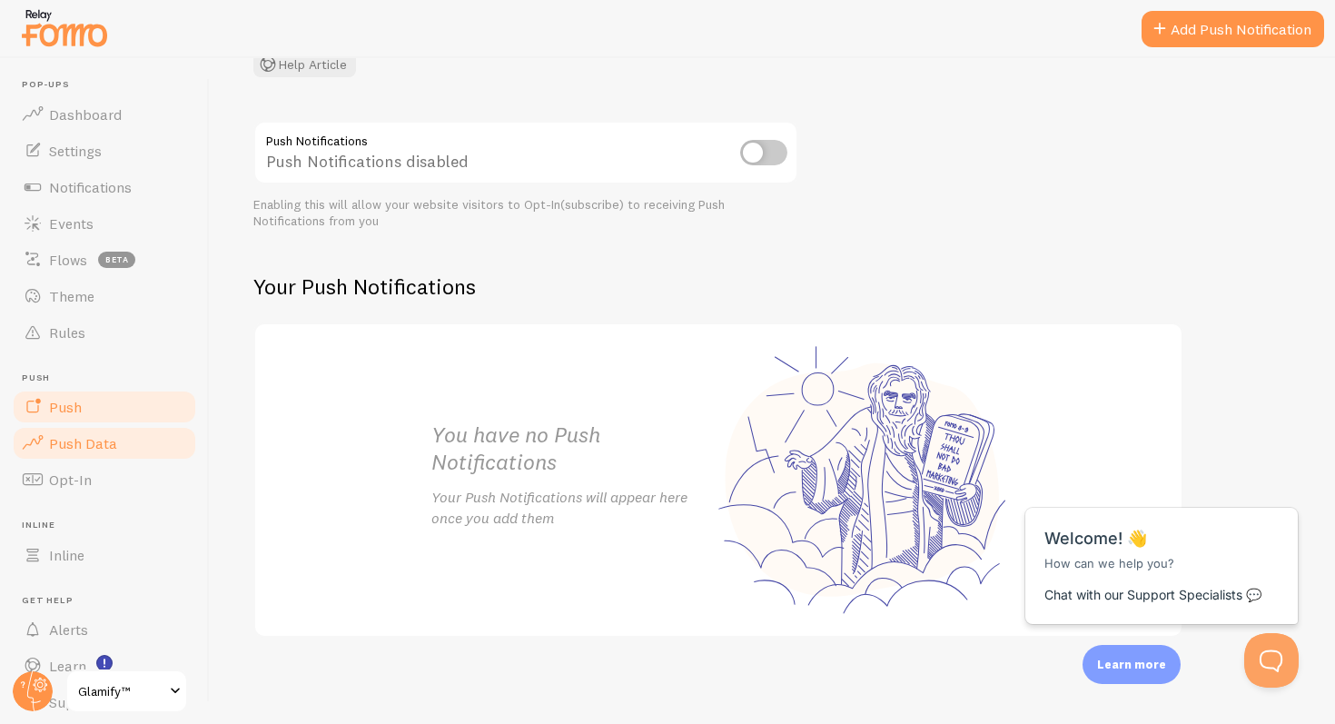
scroll to position [0, 0]
click at [77, 301] on span "Theme" at bounding box center [71, 297] width 45 height 18
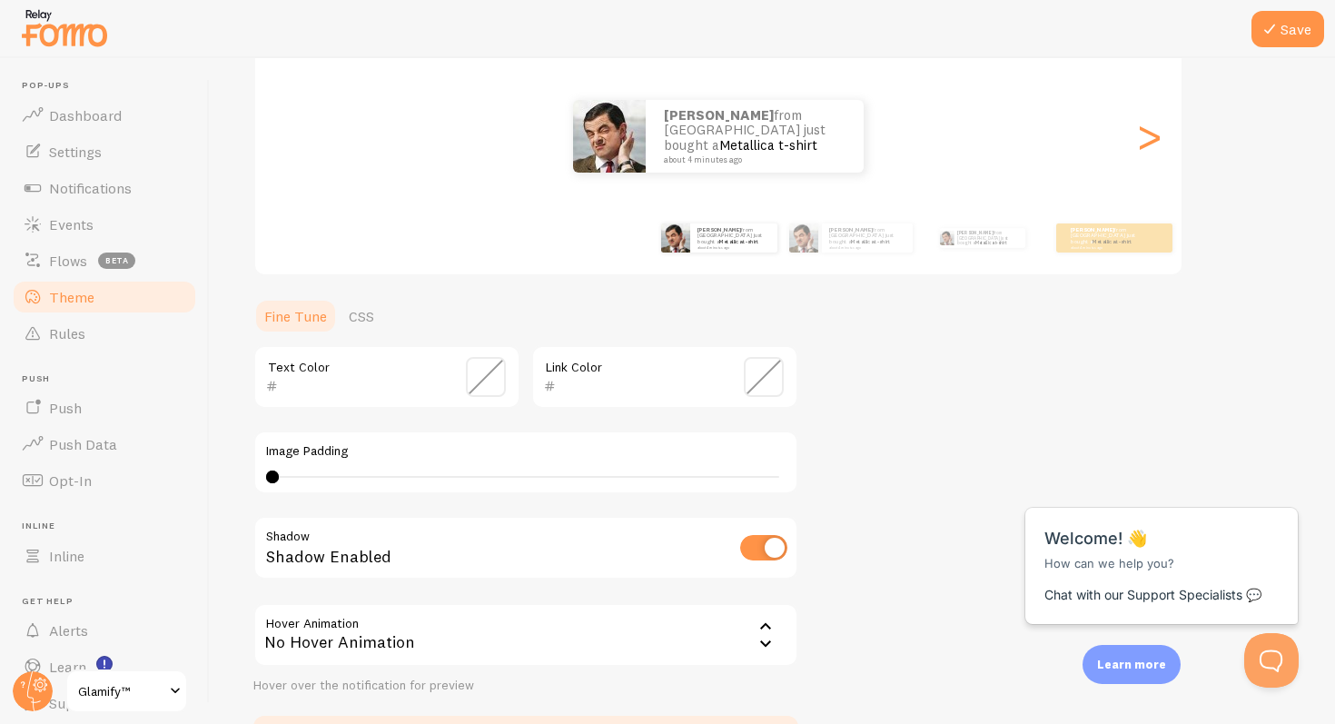
scroll to position [6, 0]
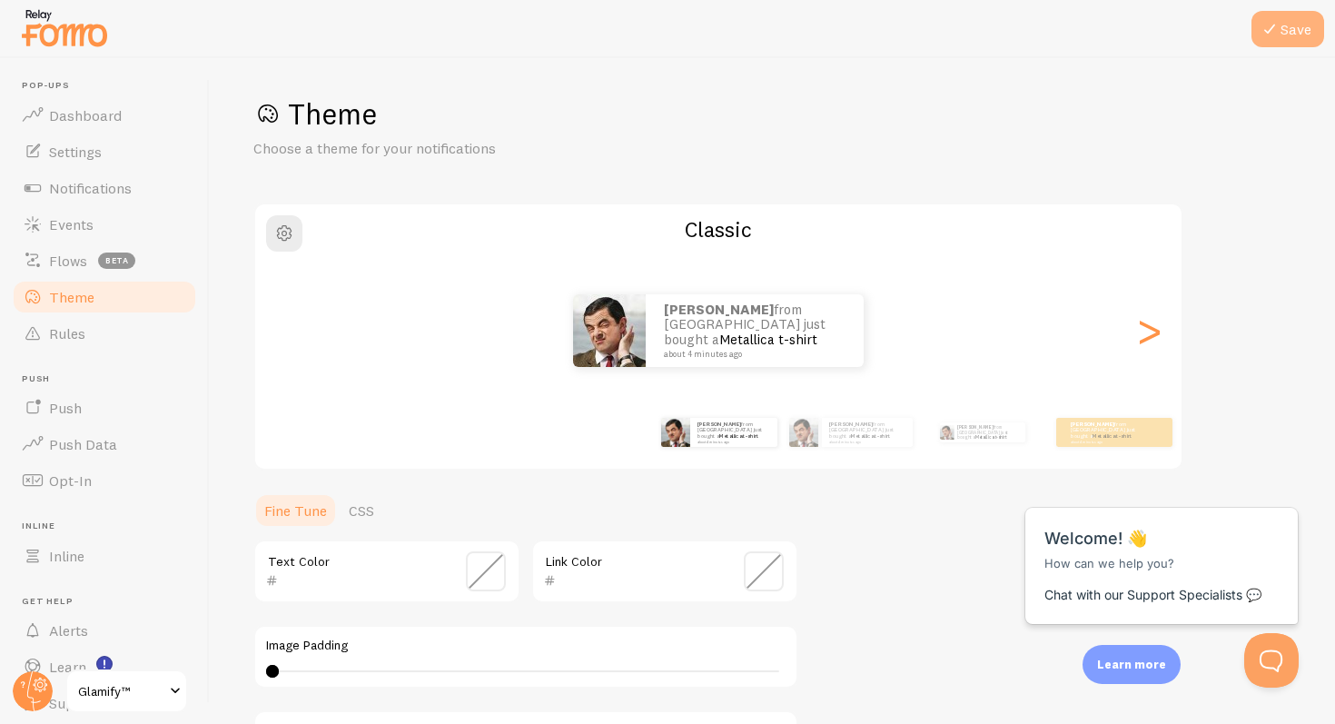
click at [1276, 32] on icon at bounding box center [1270, 29] width 22 height 22
click at [1150, 343] on div ">" at bounding box center [1149, 330] width 22 height 131
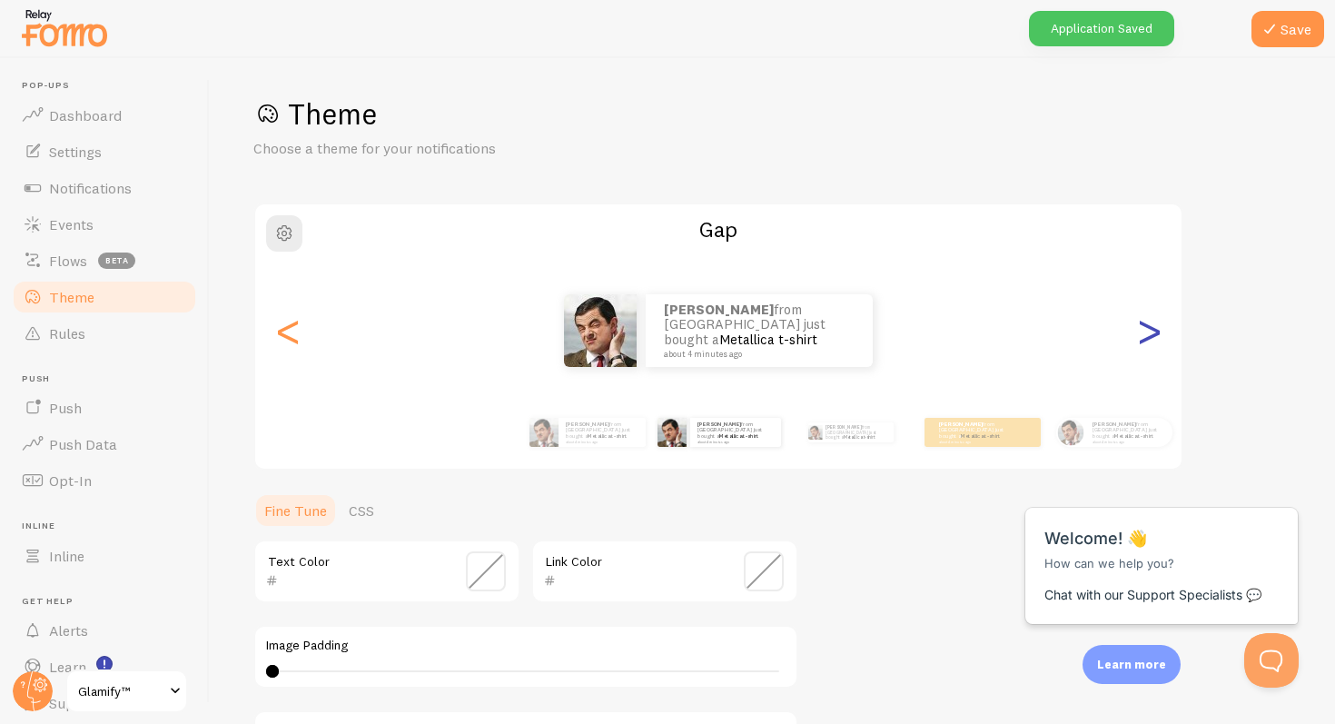
click at [1150, 342] on div ">" at bounding box center [1149, 330] width 22 height 131
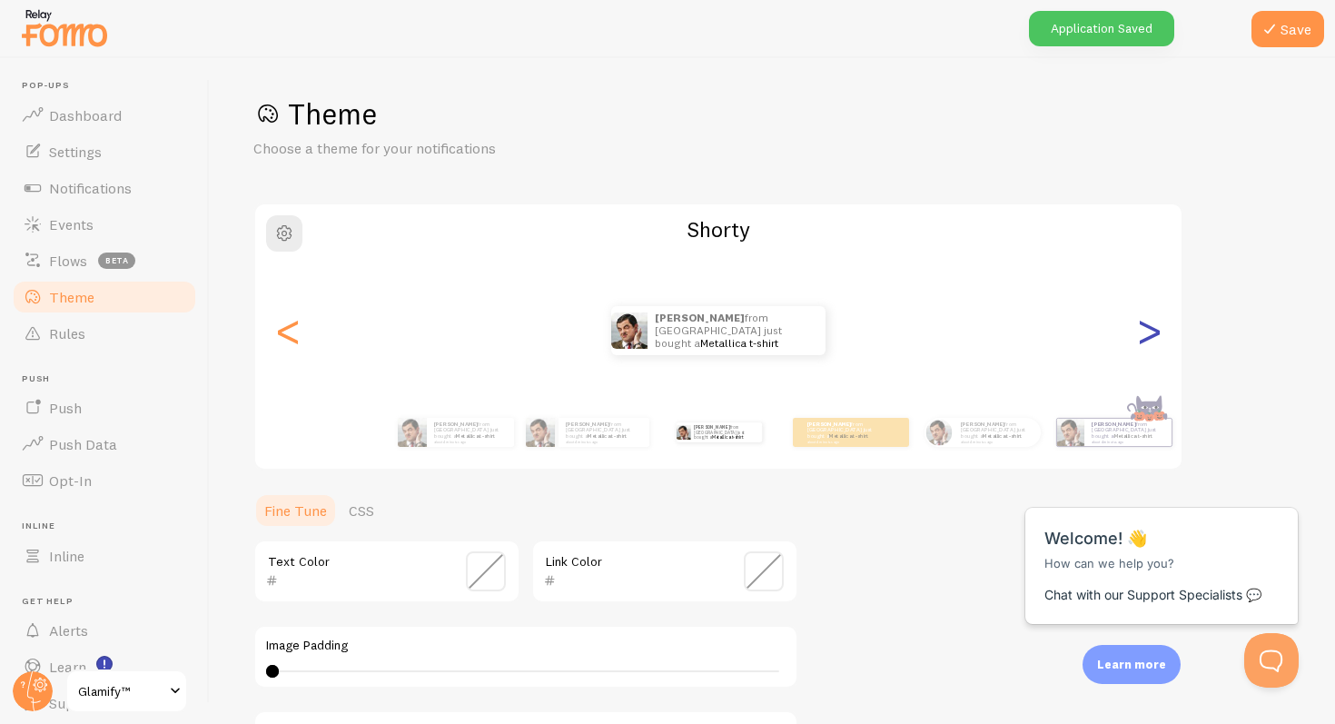
click at [1150, 342] on div ">" at bounding box center [1149, 330] width 22 height 131
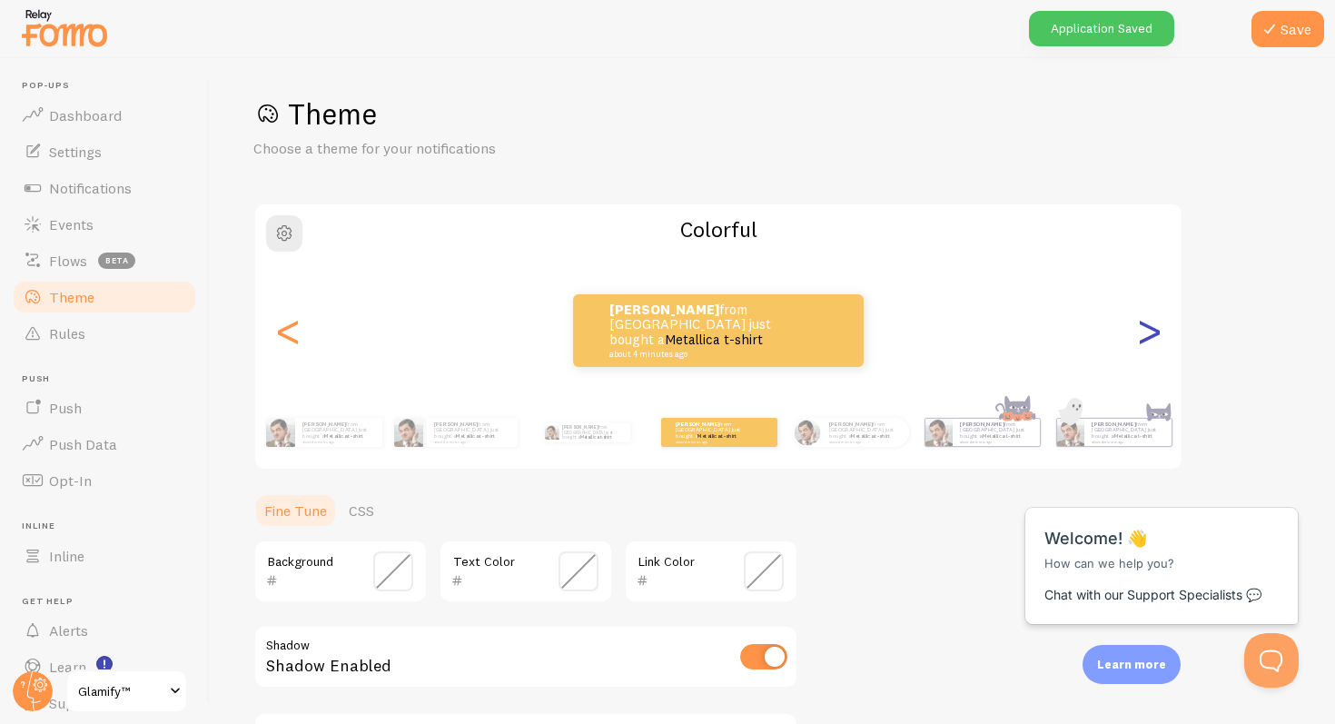
click at [1150, 342] on div ">" at bounding box center [1149, 330] width 22 height 131
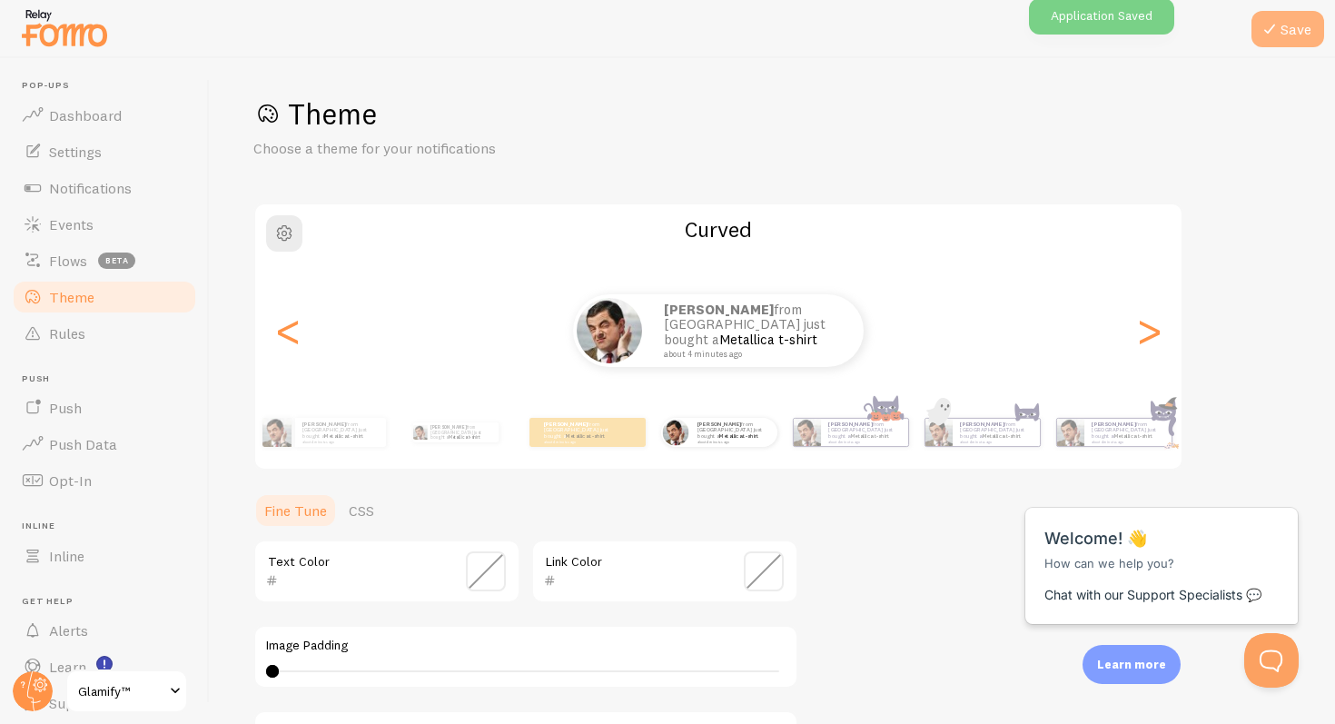
click at [1283, 20] on button "Save" at bounding box center [1288, 29] width 73 height 36
